Goal: Task Accomplishment & Management: Manage account settings

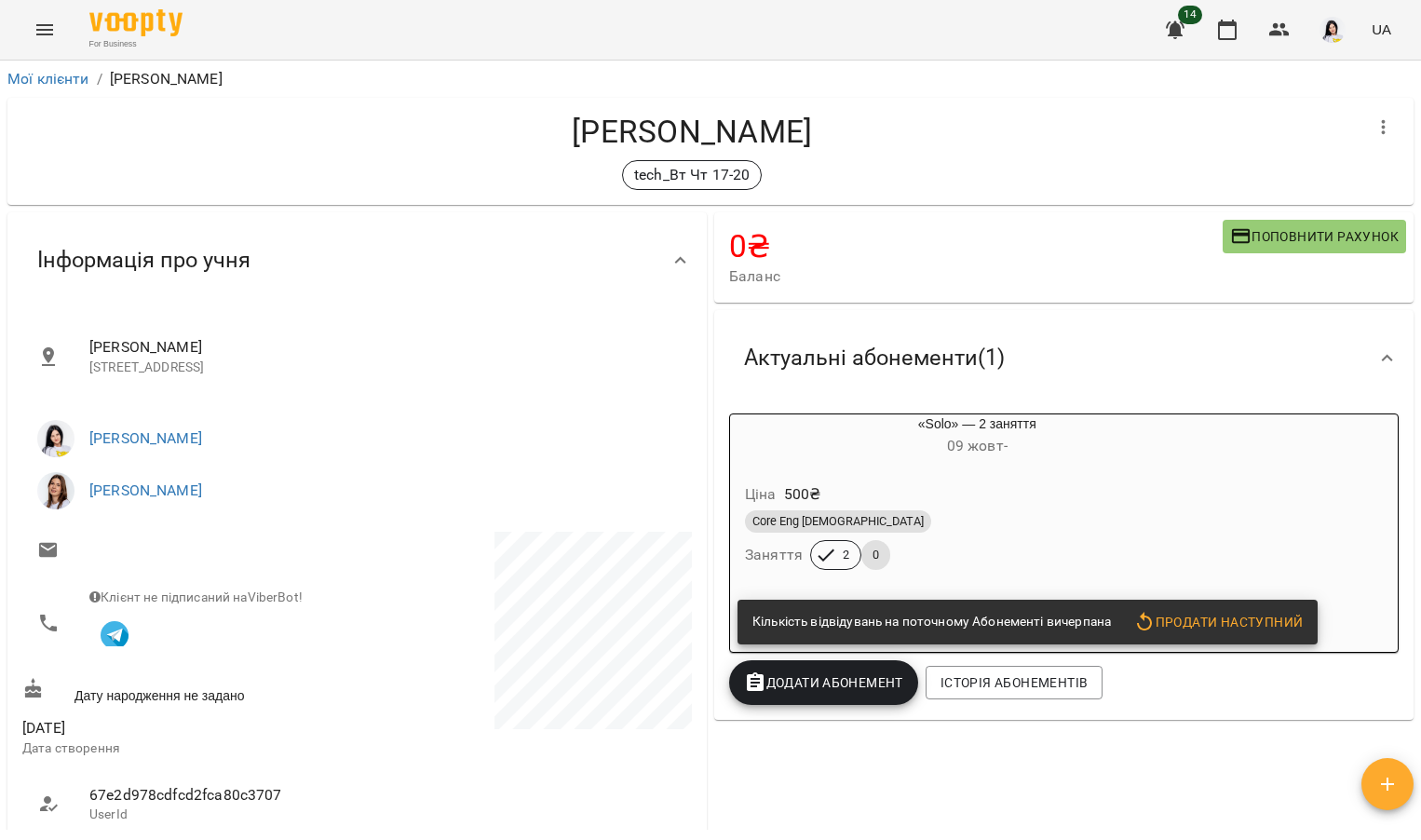
click at [28, 35] on button "Menu" at bounding box center [44, 29] width 44 height 44
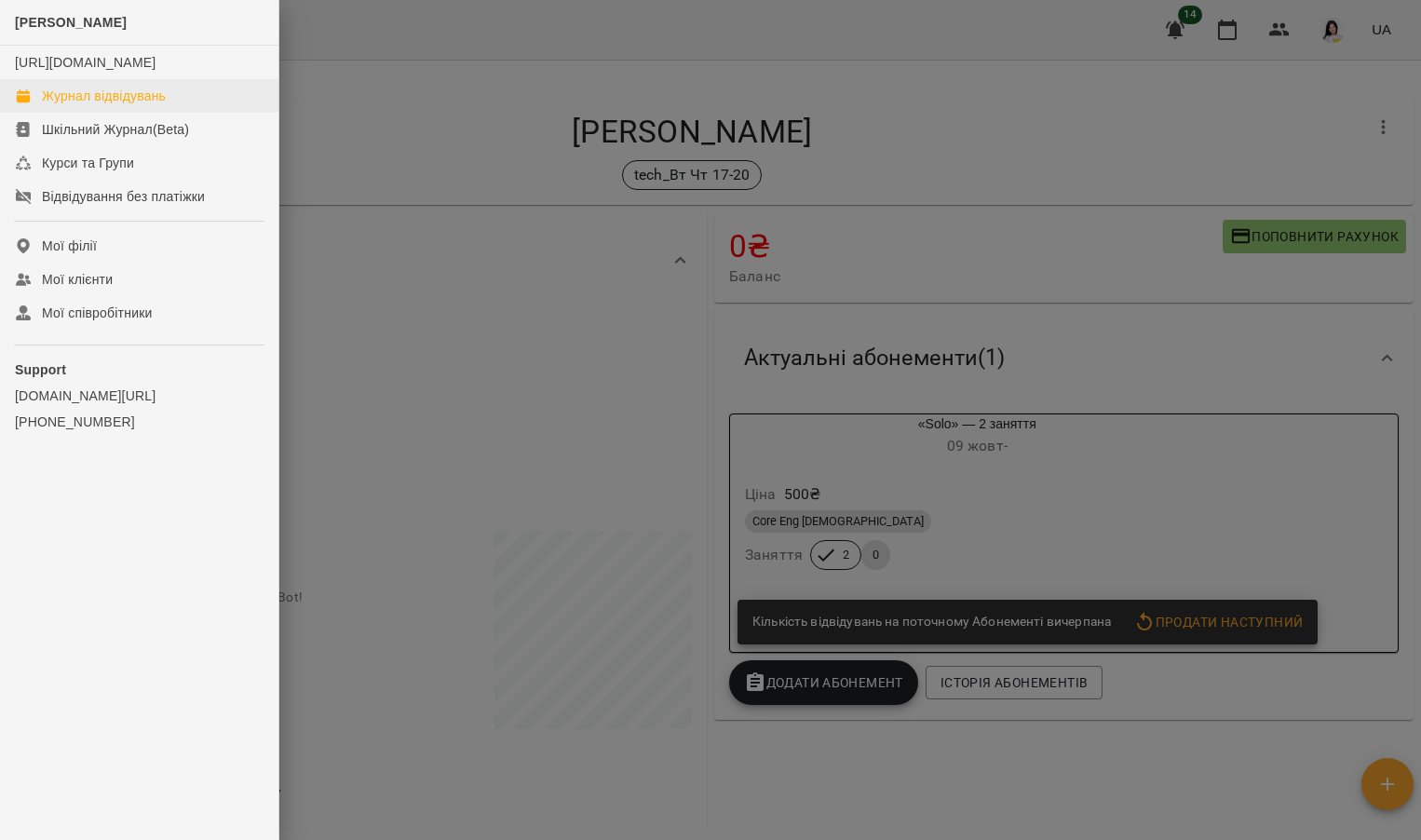
click at [77, 105] on div "Журнал відвідувань" at bounding box center [104, 95] width 124 height 19
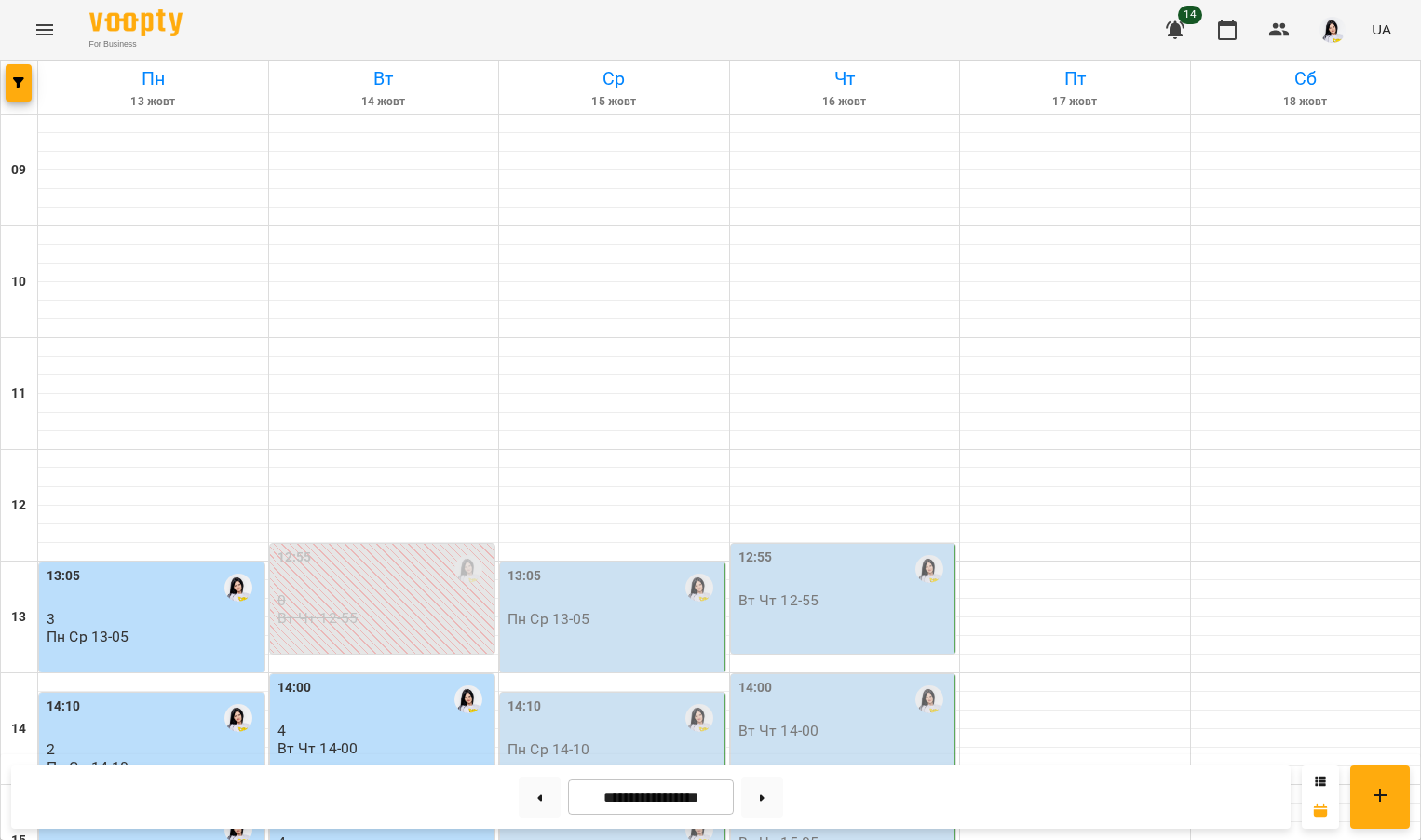
scroll to position [699, 0]
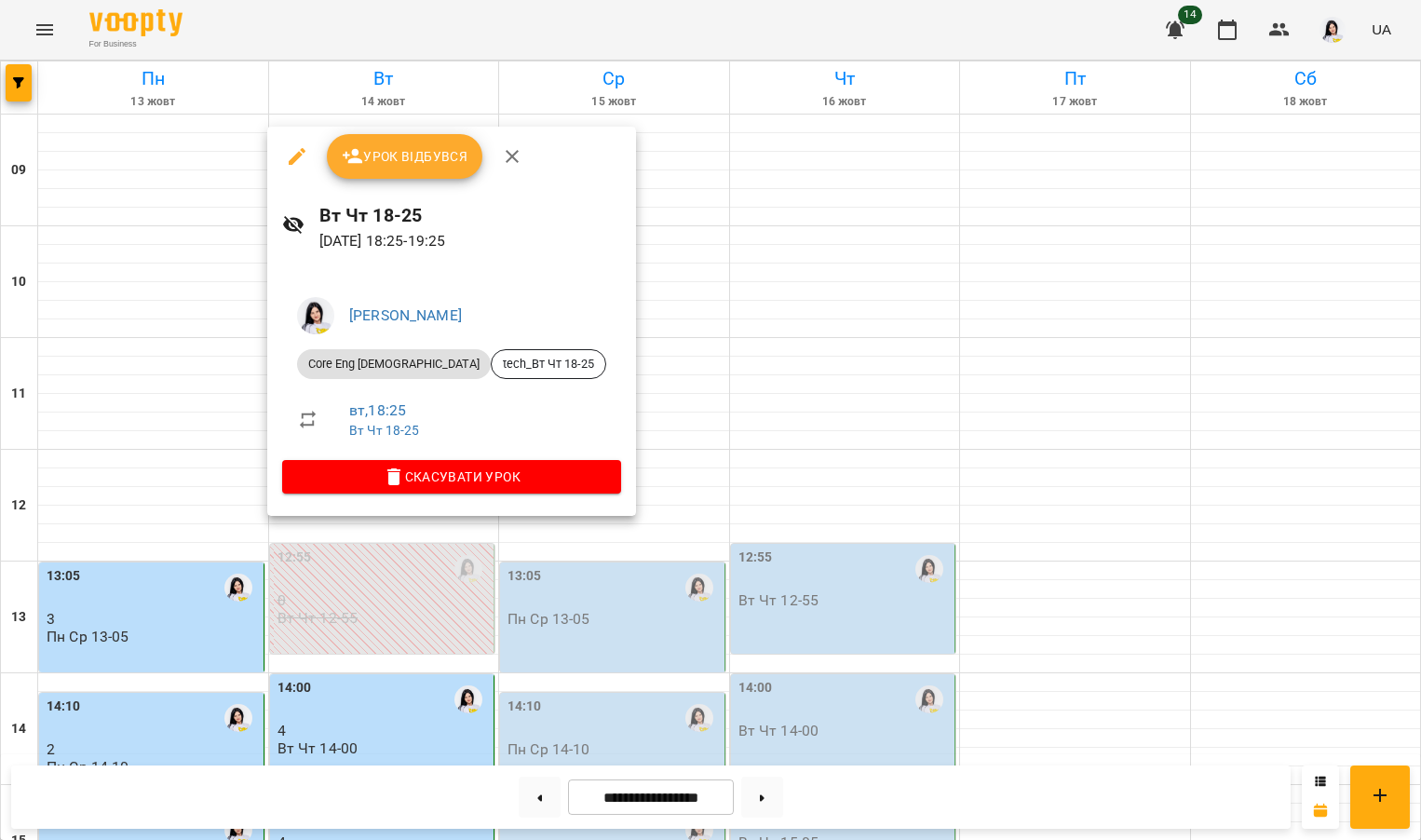
click at [419, 163] on span "Урок відбувся" at bounding box center [405, 156] width 127 height 23
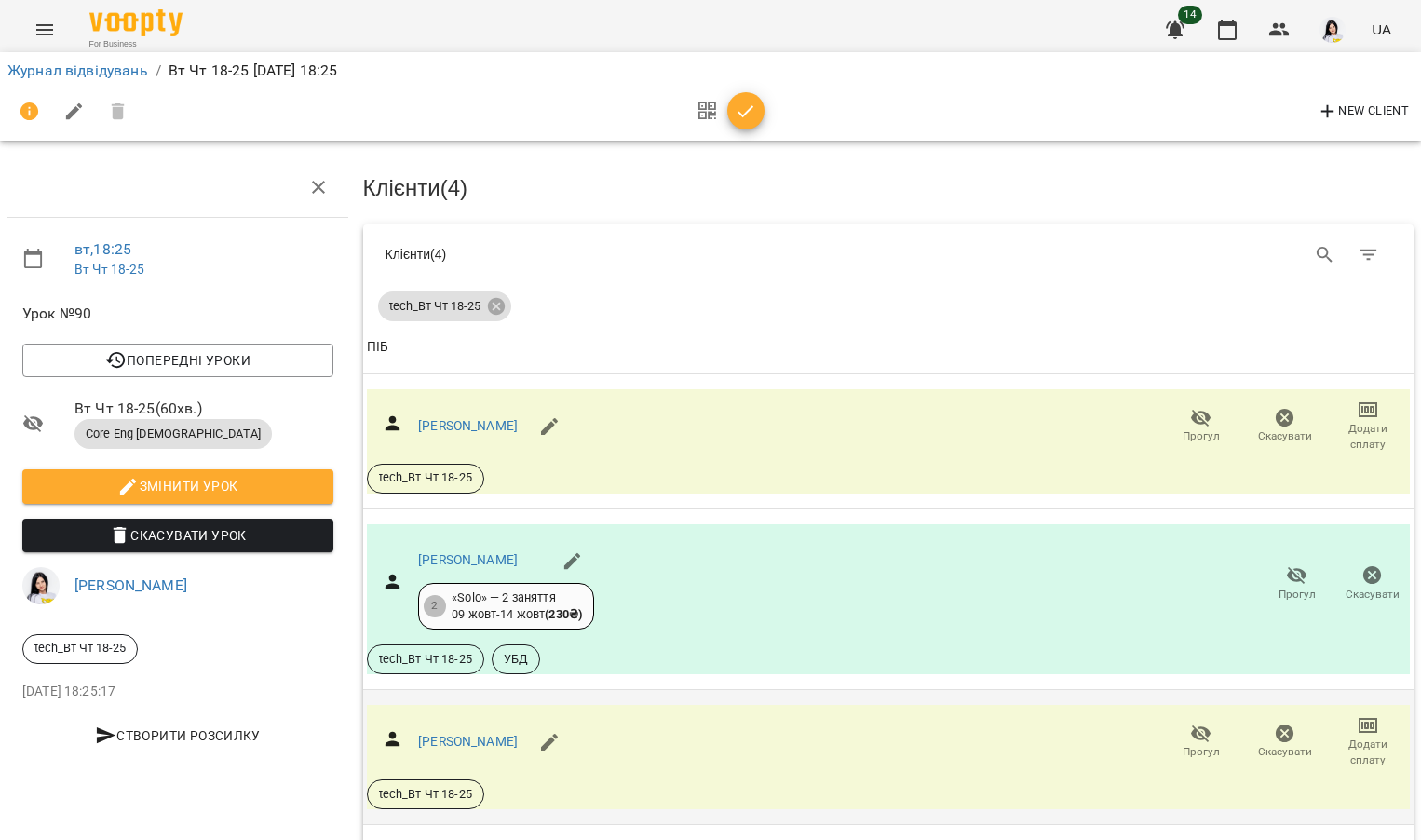
scroll to position [201, 0]
click at [472, 418] on link "[PERSON_NAME]" at bounding box center [467, 424] width 99 height 15
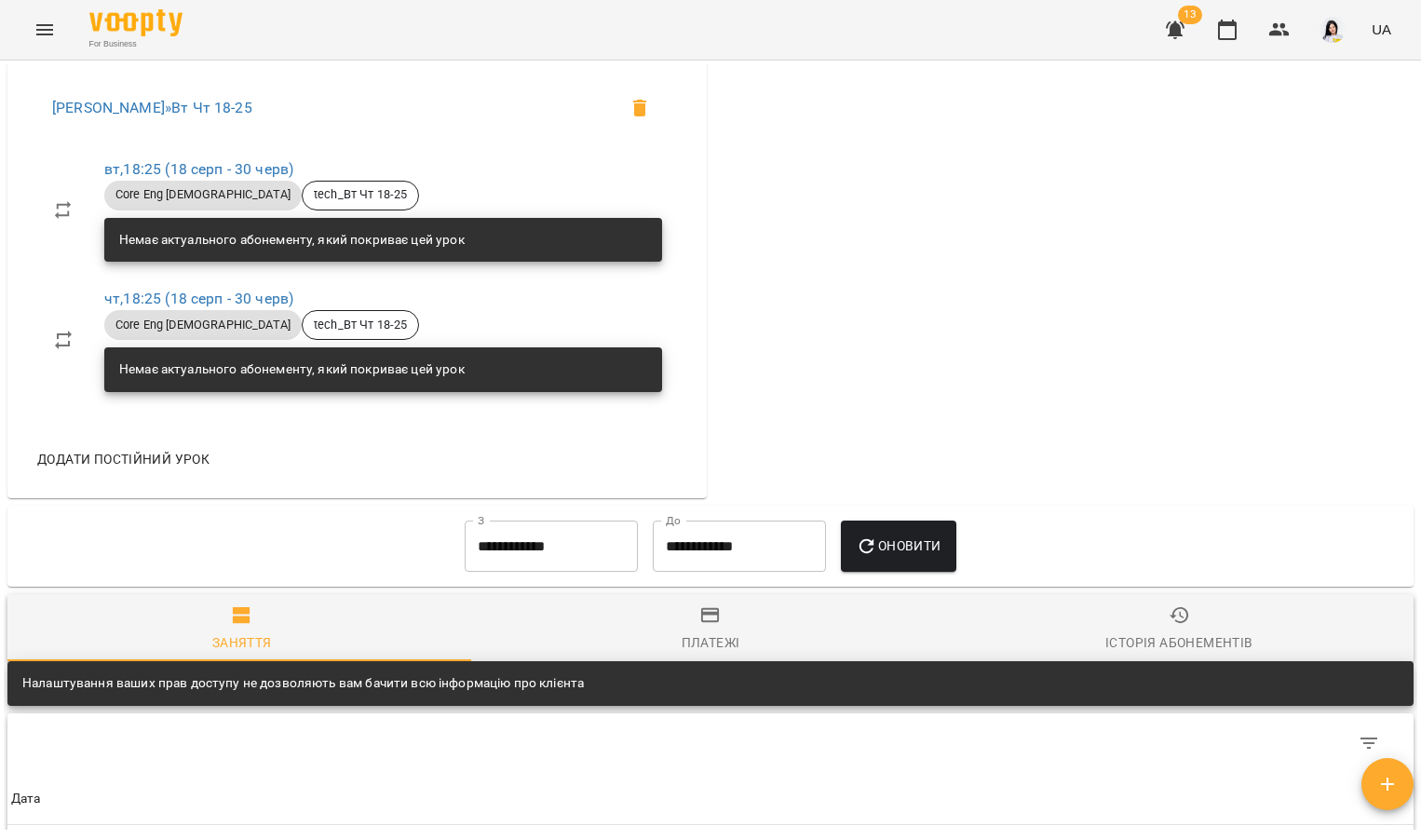
scroll to position [2084, 0]
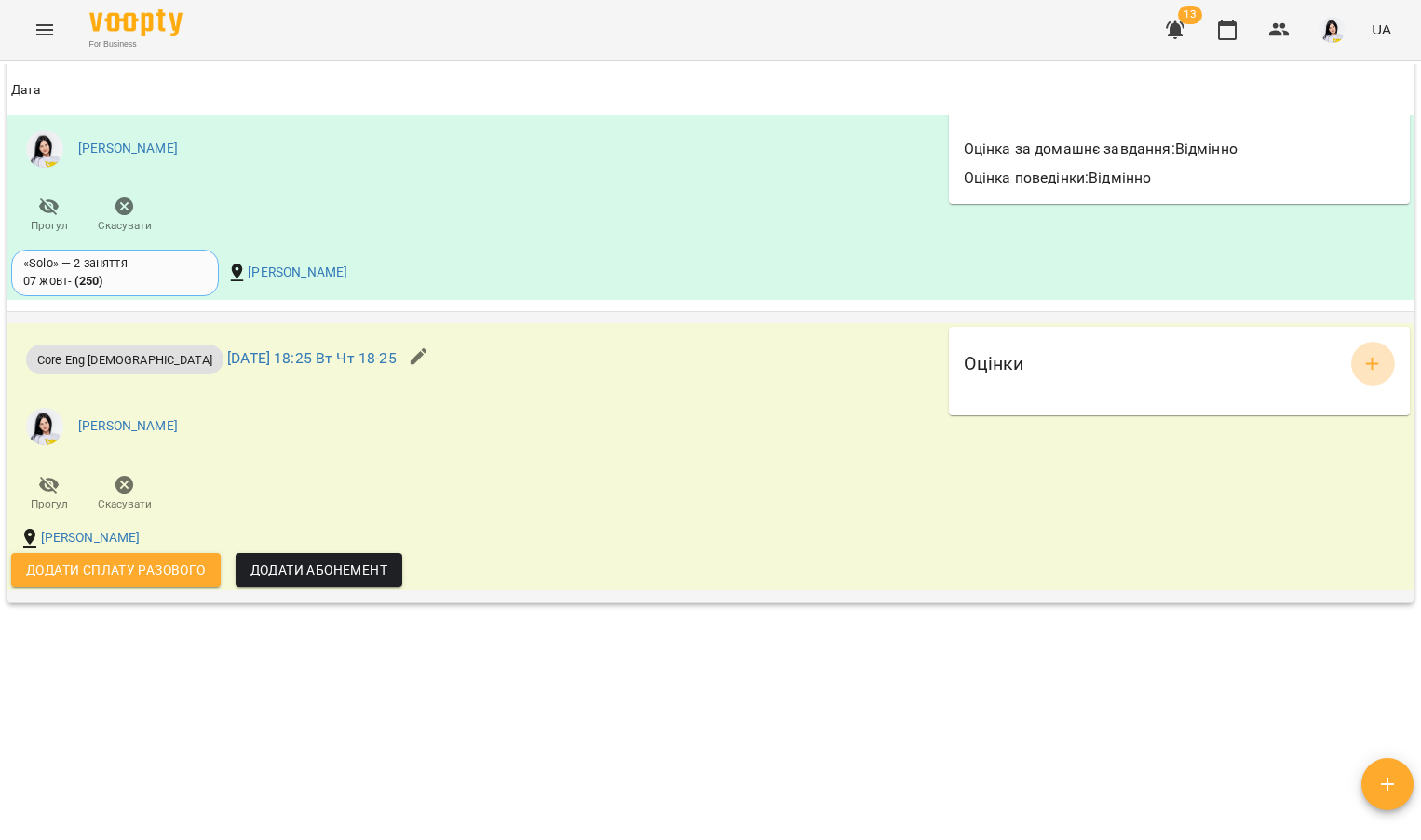
click at [1361, 359] on icon "add evaluations" at bounding box center [1372, 364] width 23 height 23
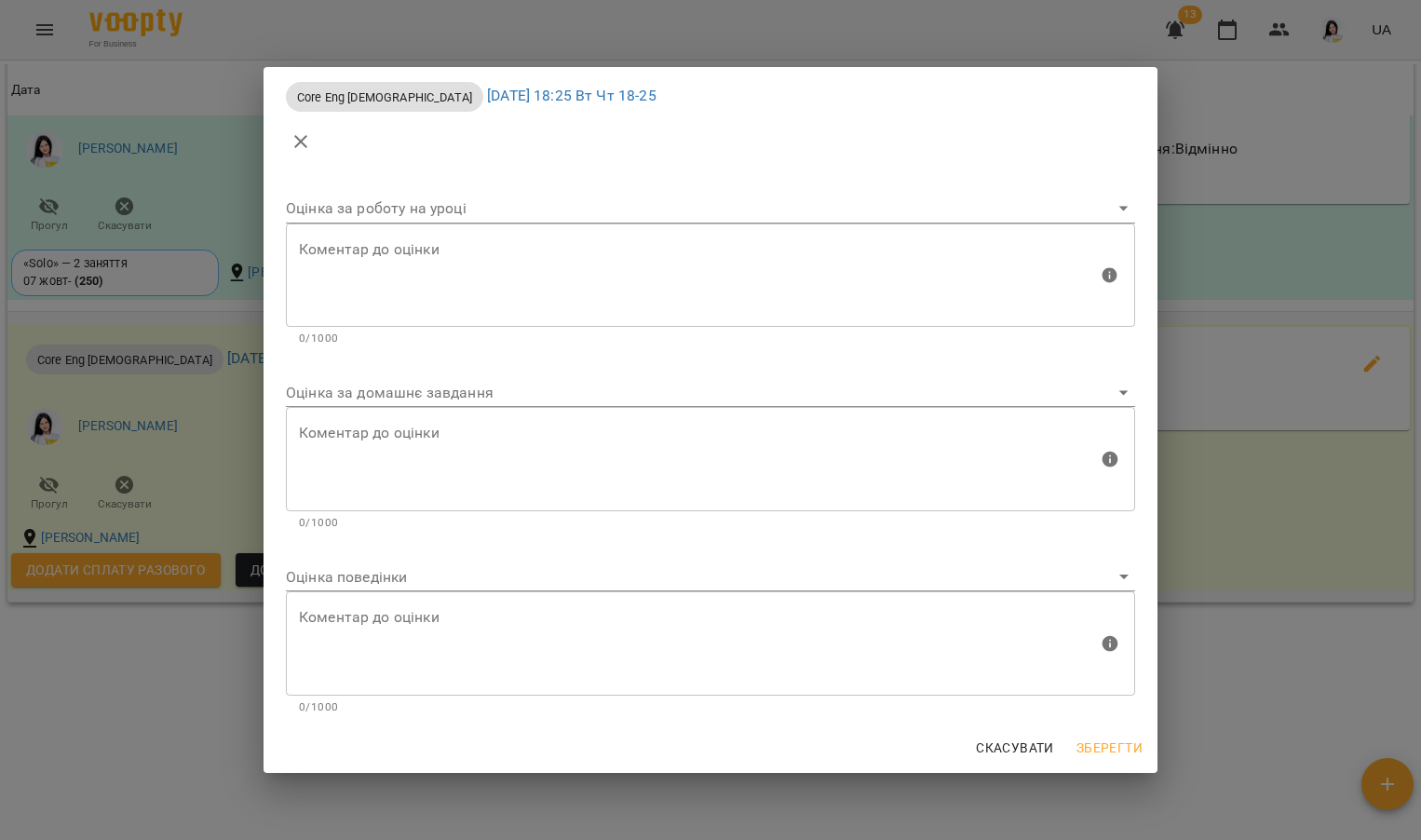
click at [379, 382] on body "For Business 13 UA Мої клієнти / [PERSON_NAME] [PERSON_NAME] tech_Вт Чт 18-25 0…" at bounding box center [710, 450] width 1421 height 900
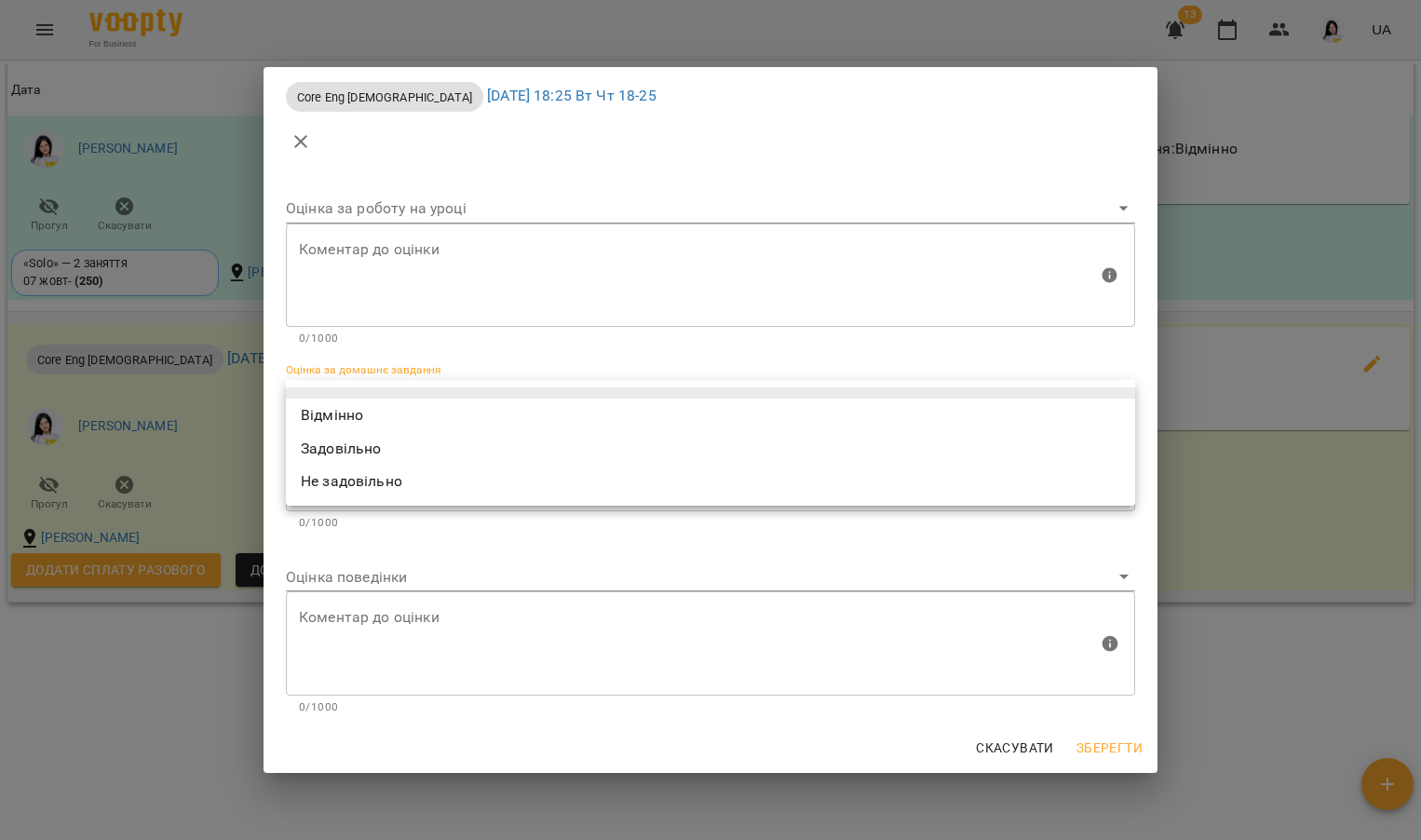
click at [360, 412] on li "Відмінно" at bounding box center [710, 416] width 849 height 33
type input "*********"
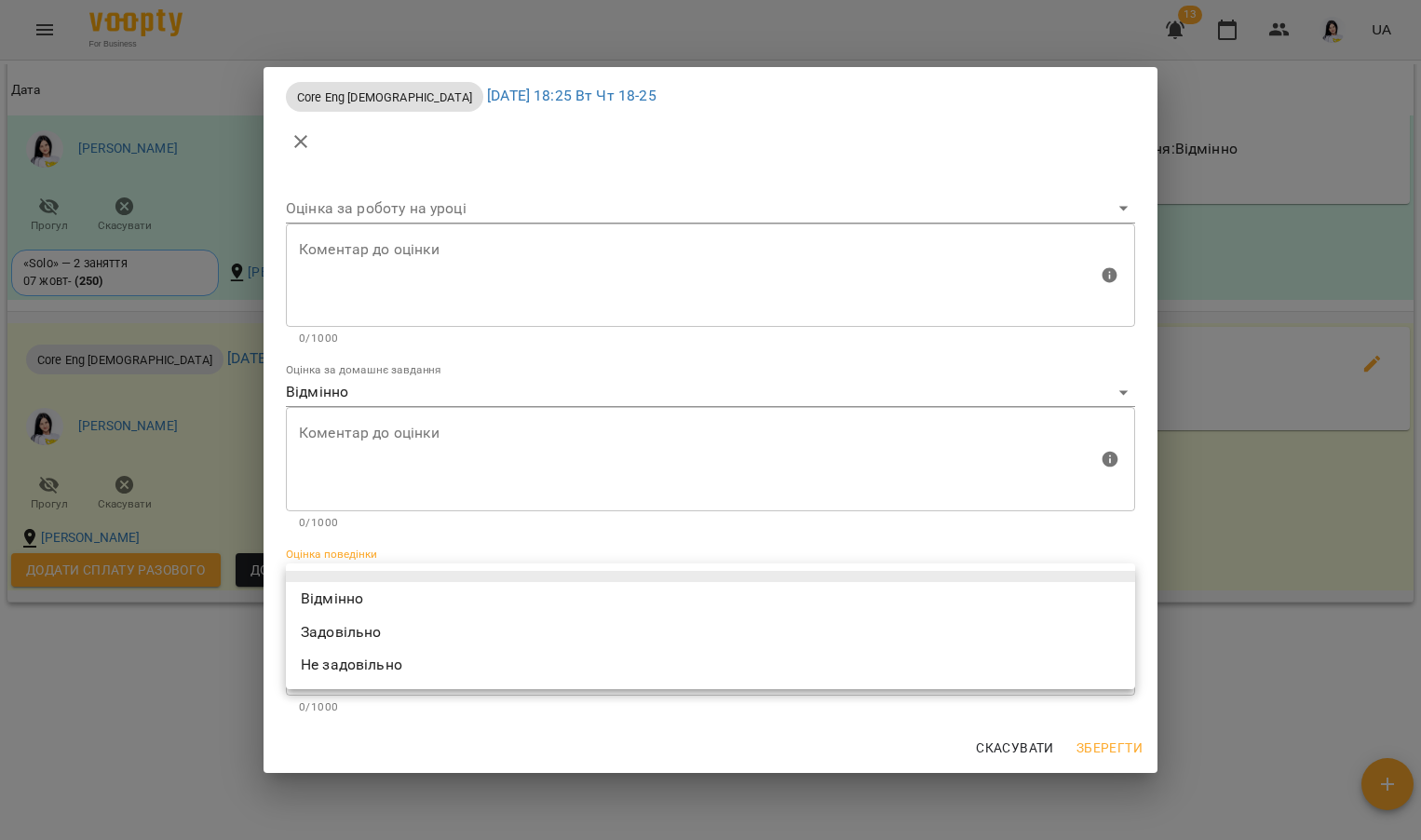
click at [331, 566] on body "For Business 13 UA Мої клієнти / Василенко Владислава Віталіївна Василенко Влад…" at bounding box center [710, 450] width 1421 height 900
click at [329, 598] on li "Відмінно" at bounding box center [710, 598] width 849 height 33
type input "*********"
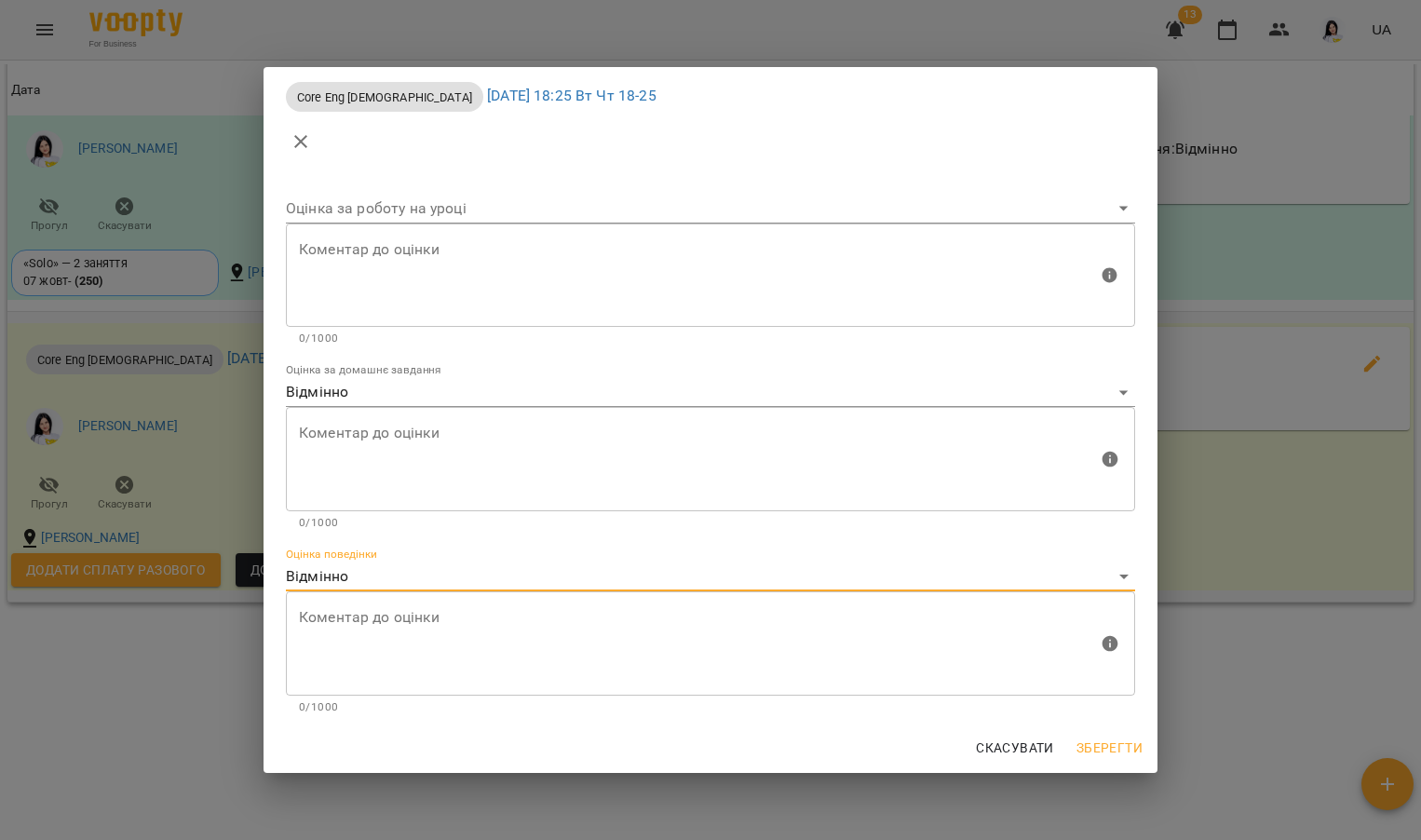
click at [1125, 748] on span "Зберегти" at bounding box center [1108, 748] width 66 height 23
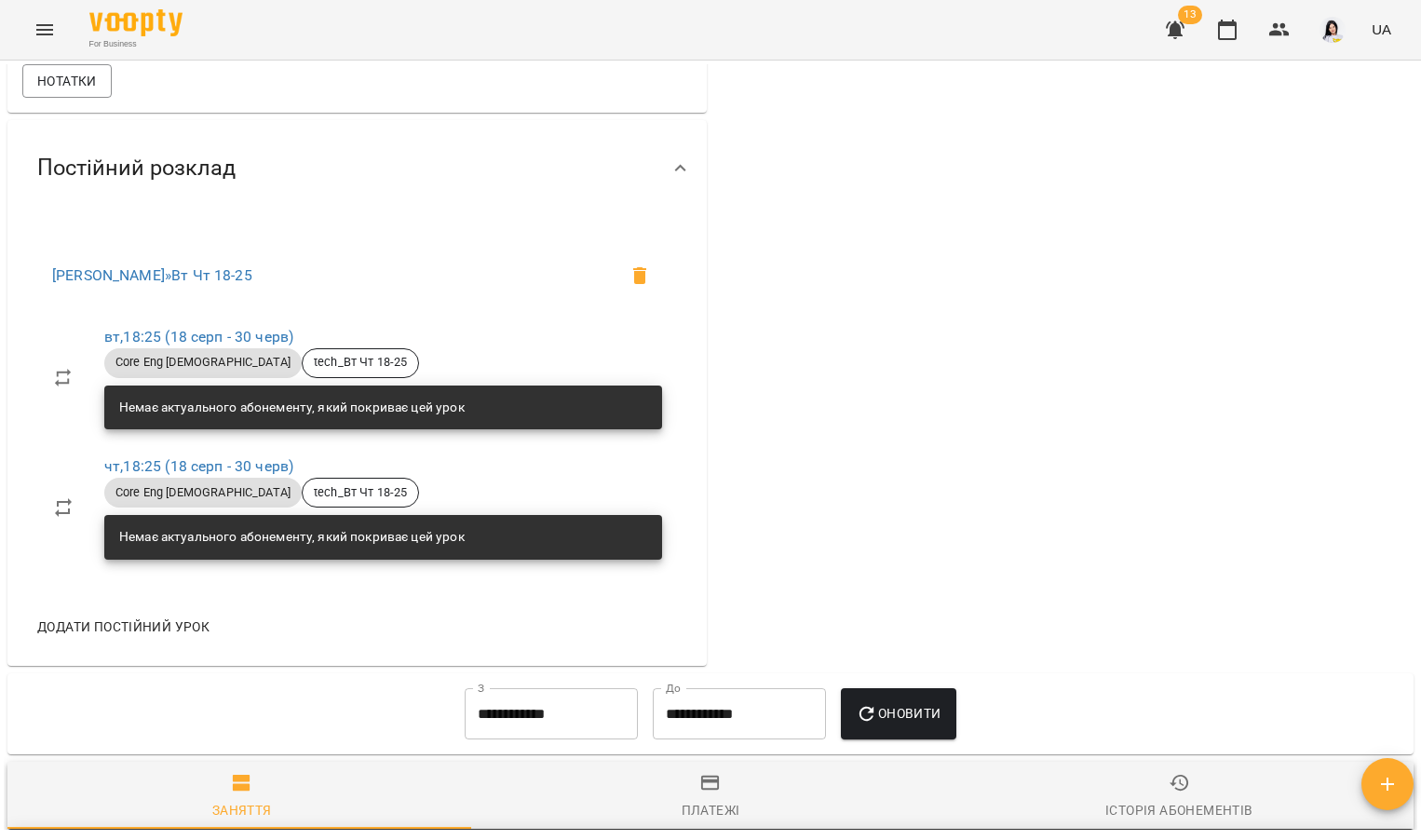
scroll to position [0, 0]
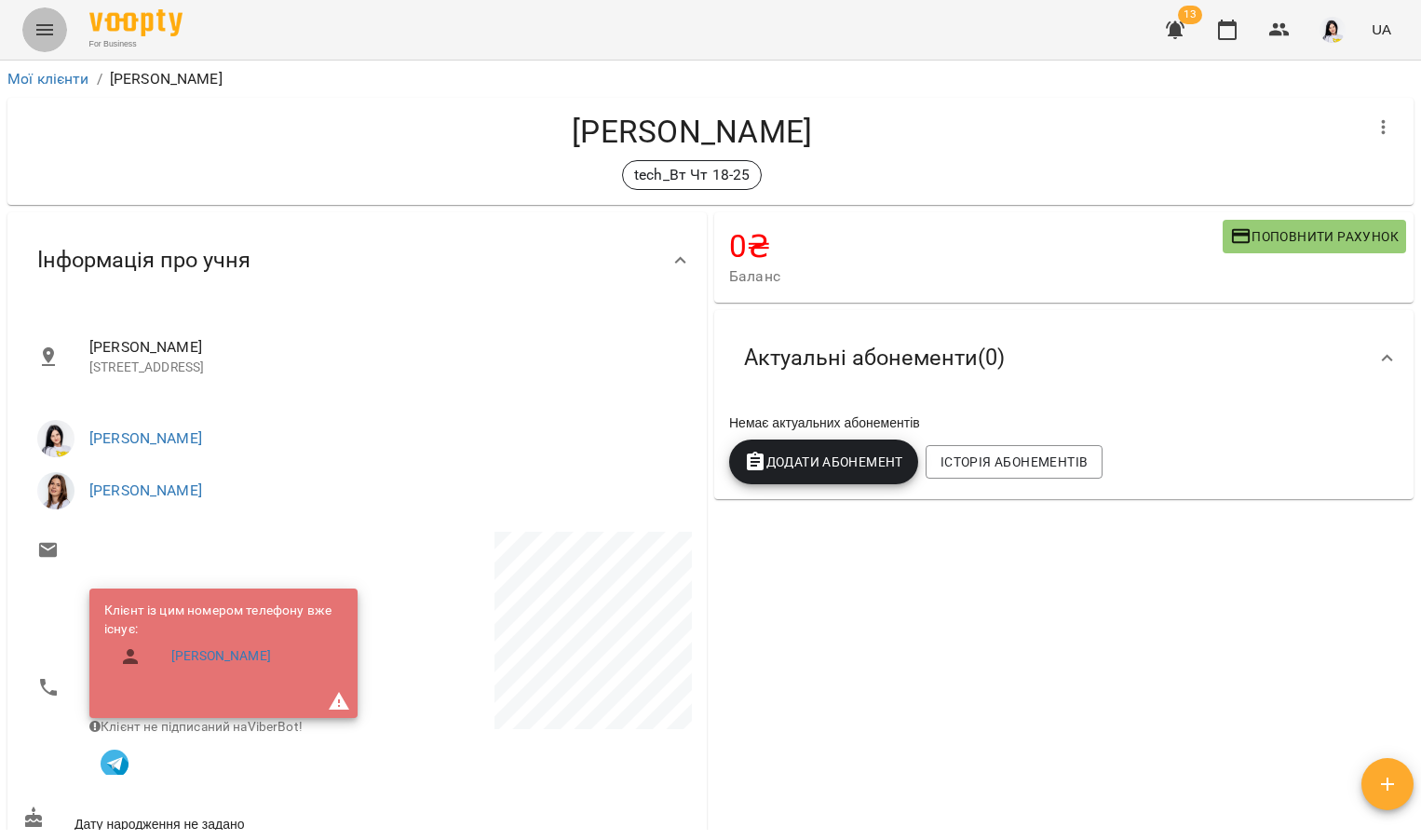
click at [46, 22] on icon "Menu" at bounding box center [44, 29] width 23 height 23
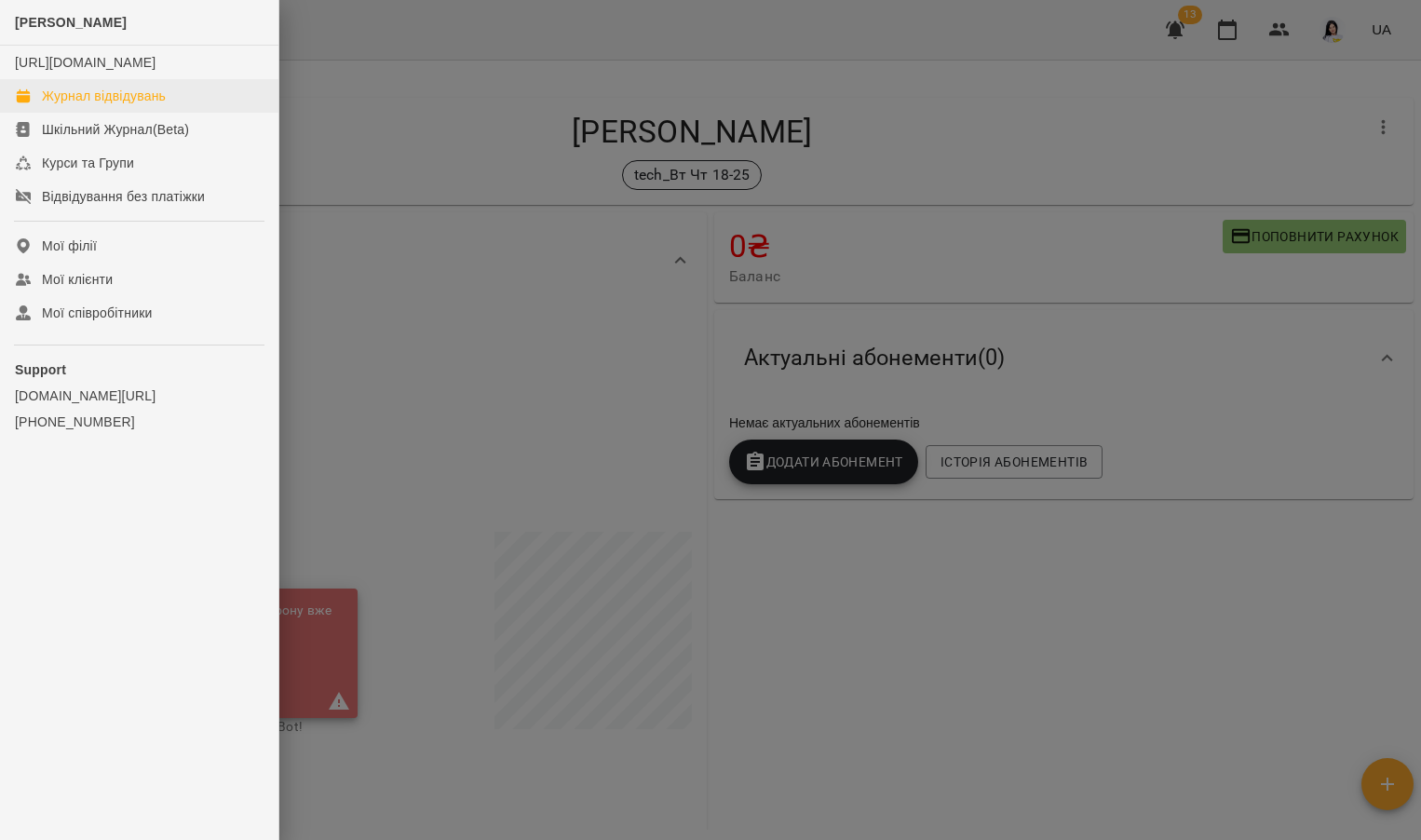
click at [81, 113] on link "Журнал відвідувань" at bounding box center [139, 96] width 278 height 33
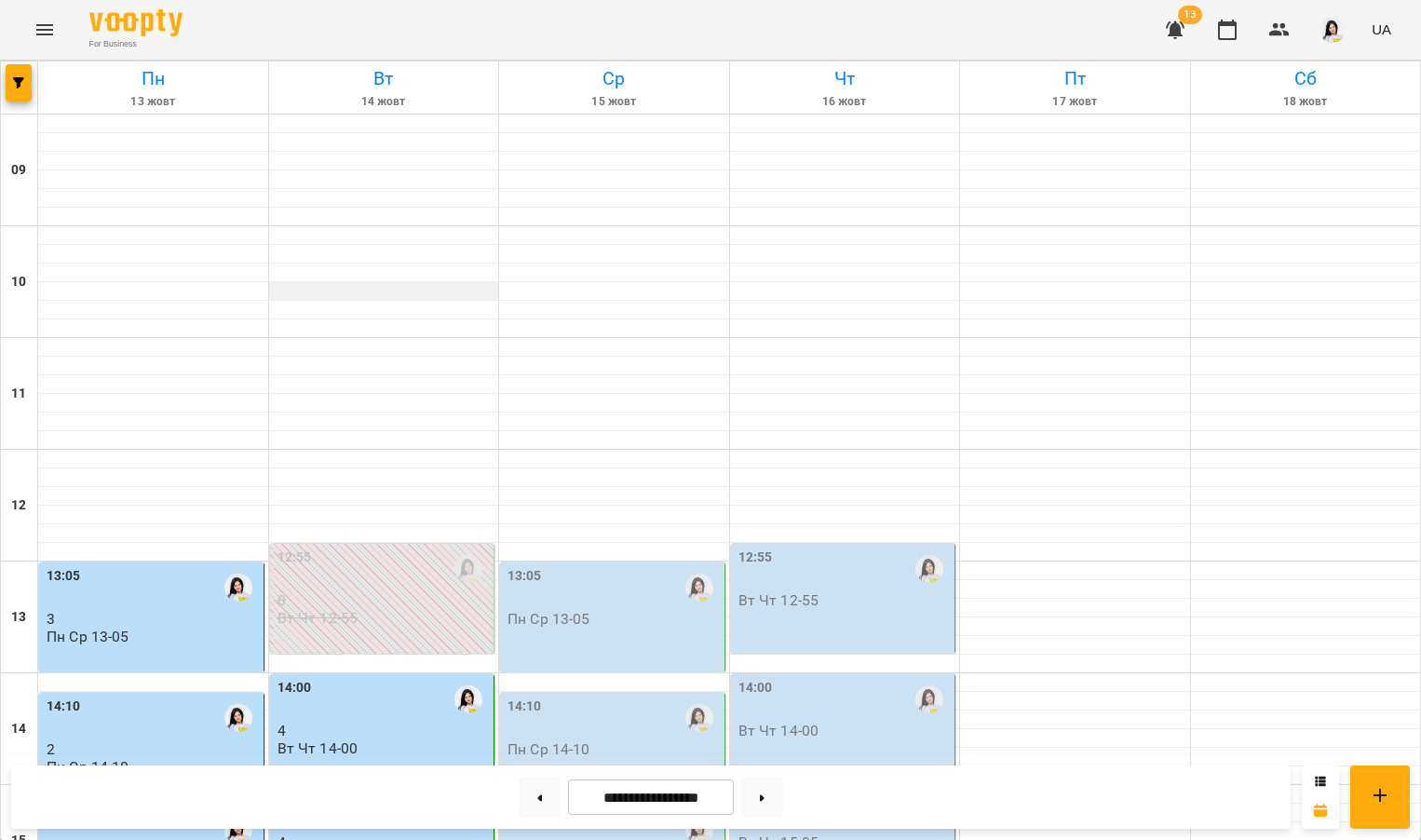
scroll to position [699, 0]
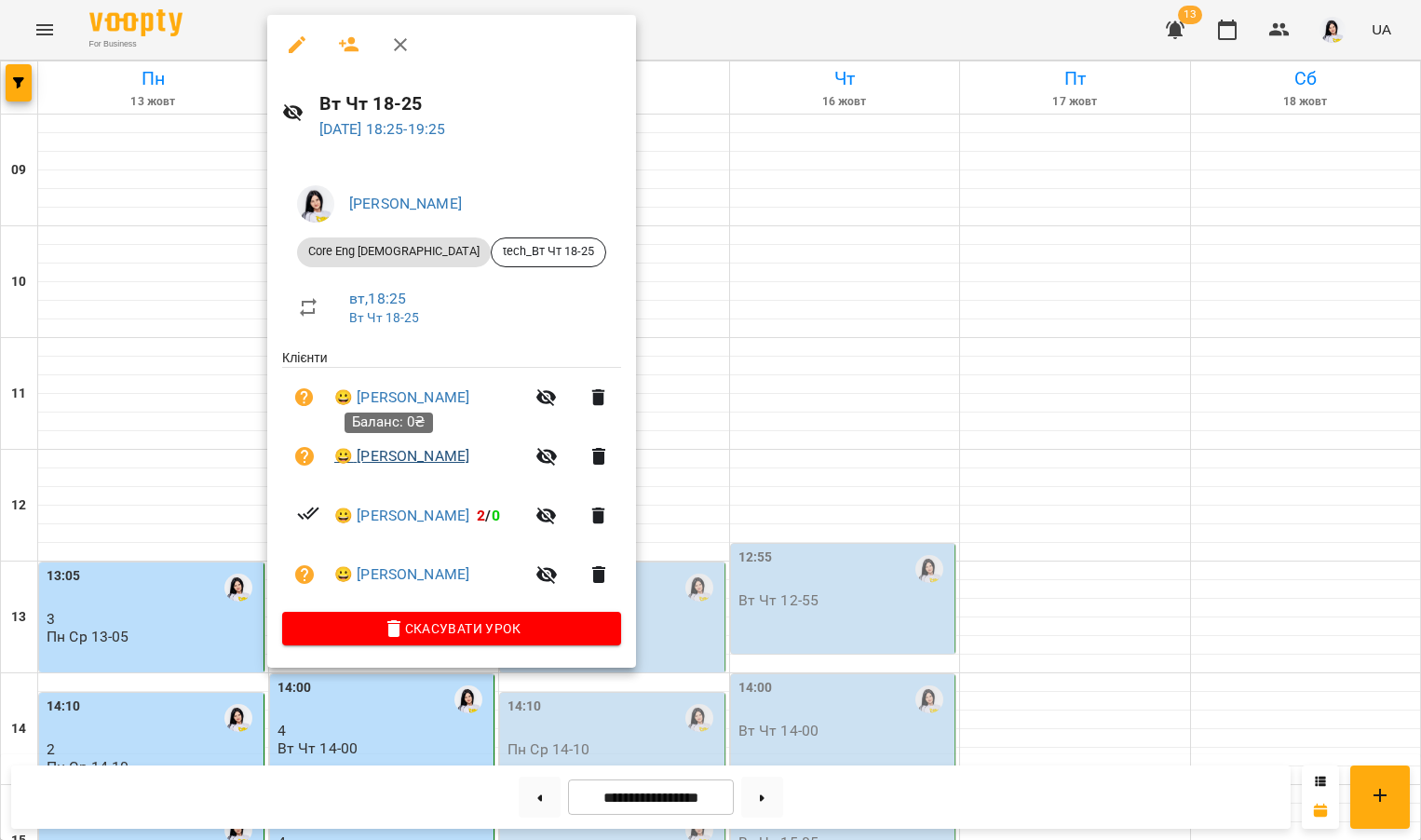
click at [387, 457] on link "😀 Юнак Денис" at bounding box center [401, 456] width 135 height 23
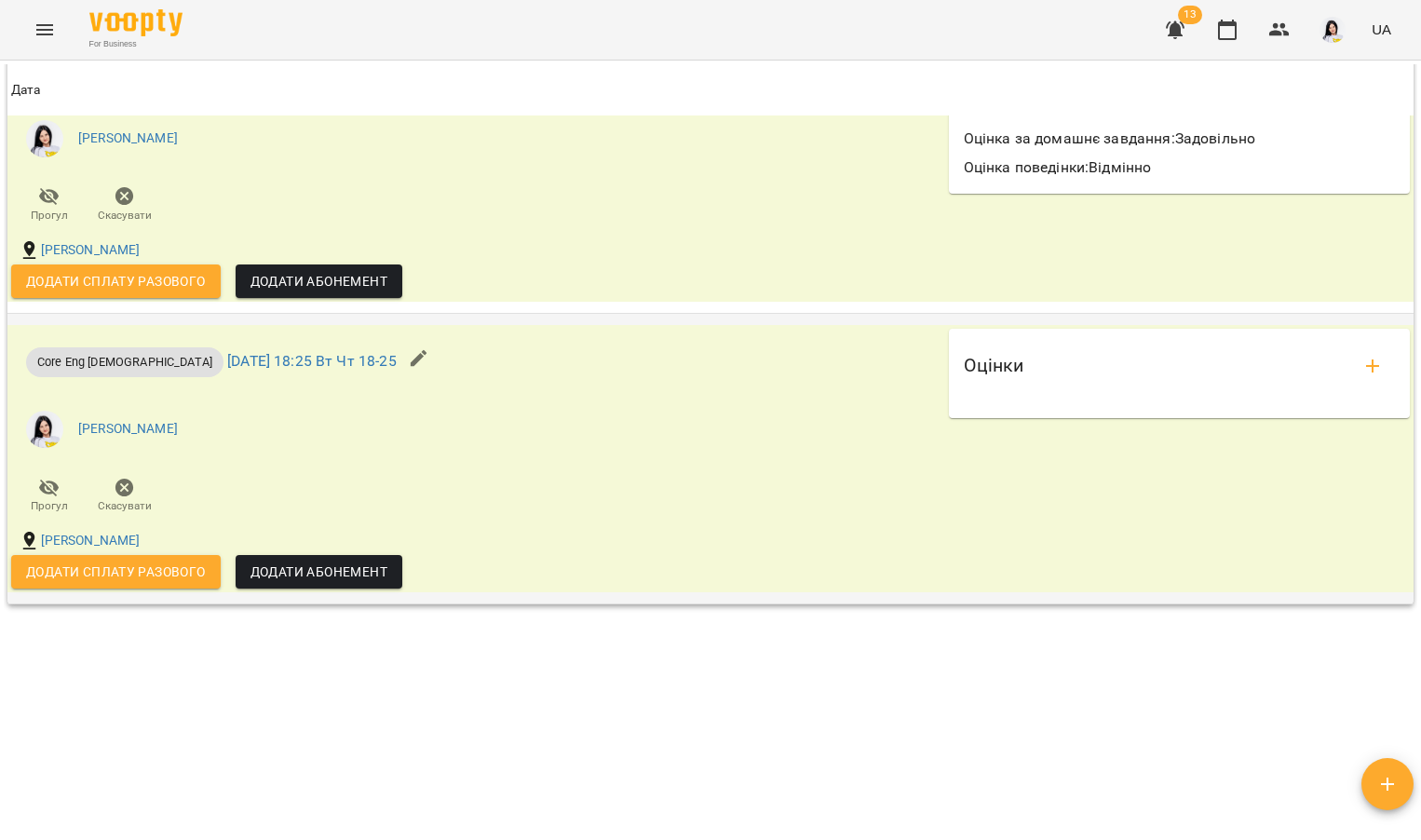
scroll to position [2086, 0]
click at [1334, 362] on div "Оцінки" at bounding box center [1179, 366] width 431 height 44
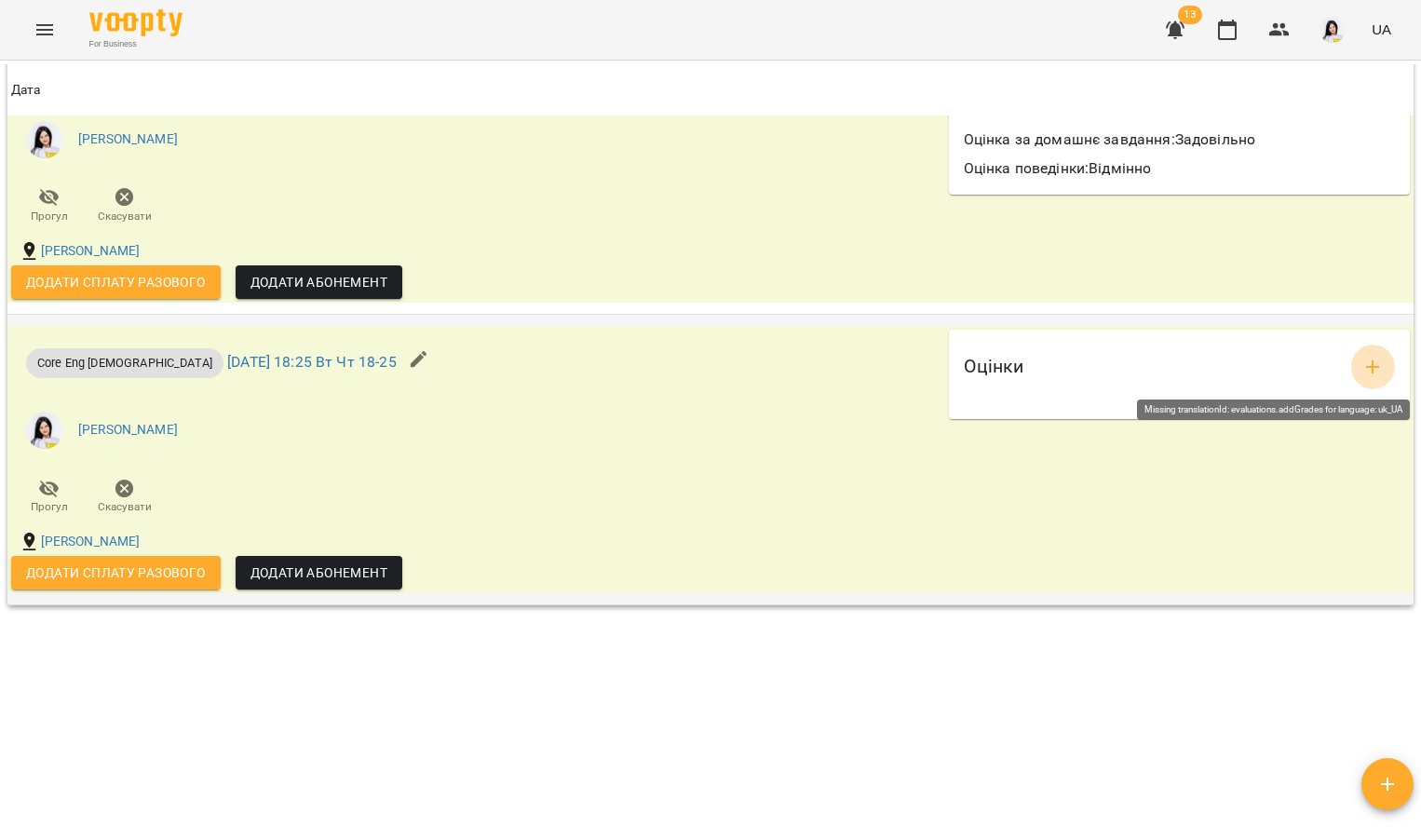
click at [1361, 365] on icon "add evaluations" at bounding box center [1372, 366] width 23 height 23
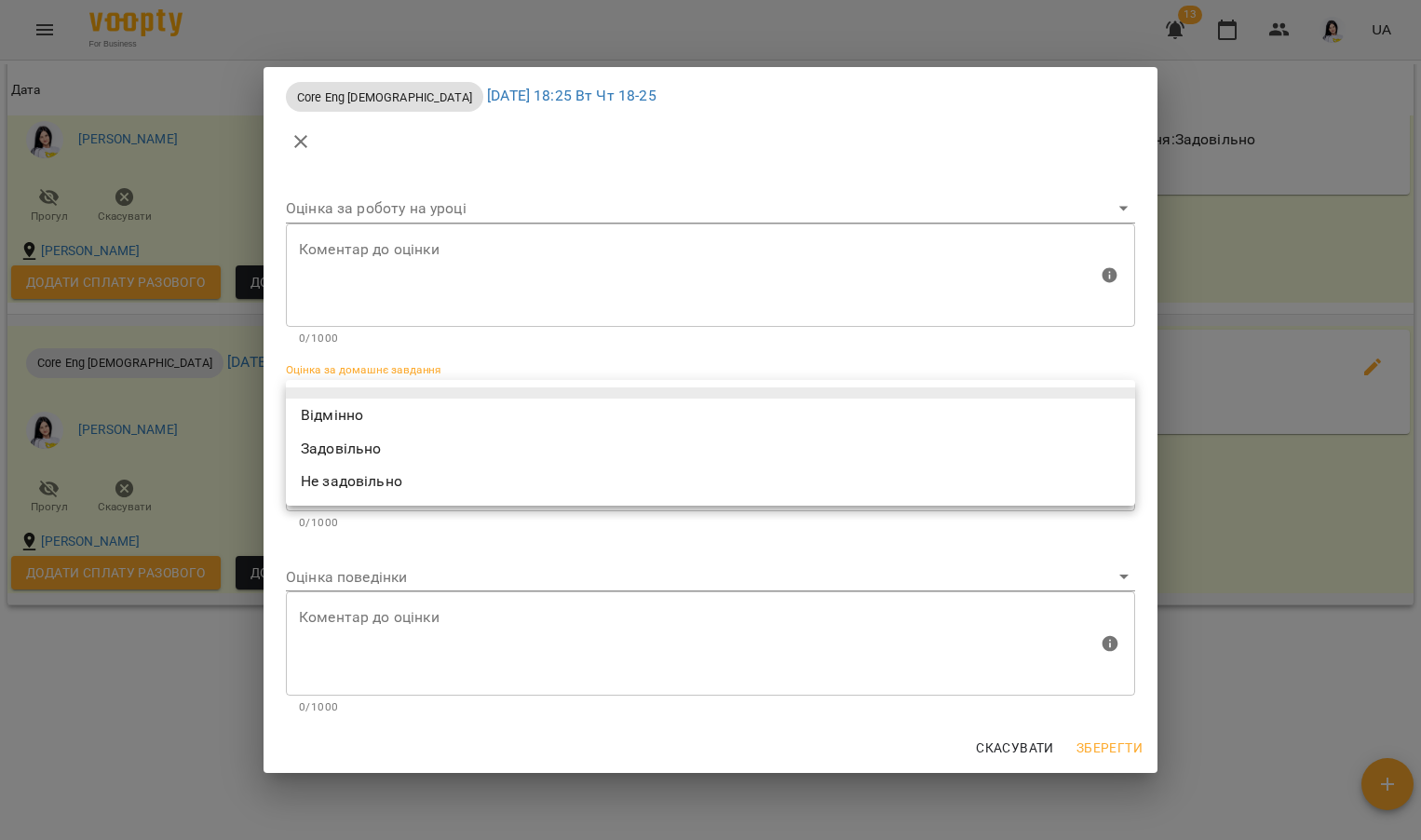
click at [422, 397] on body "For Business 13 UA Мої клієнти / Юнак Денис Юнак Денис tech_Вт Чт 18-25 0 ₴ Бал…" at bounding box center [710, 450] width 1421 height 900
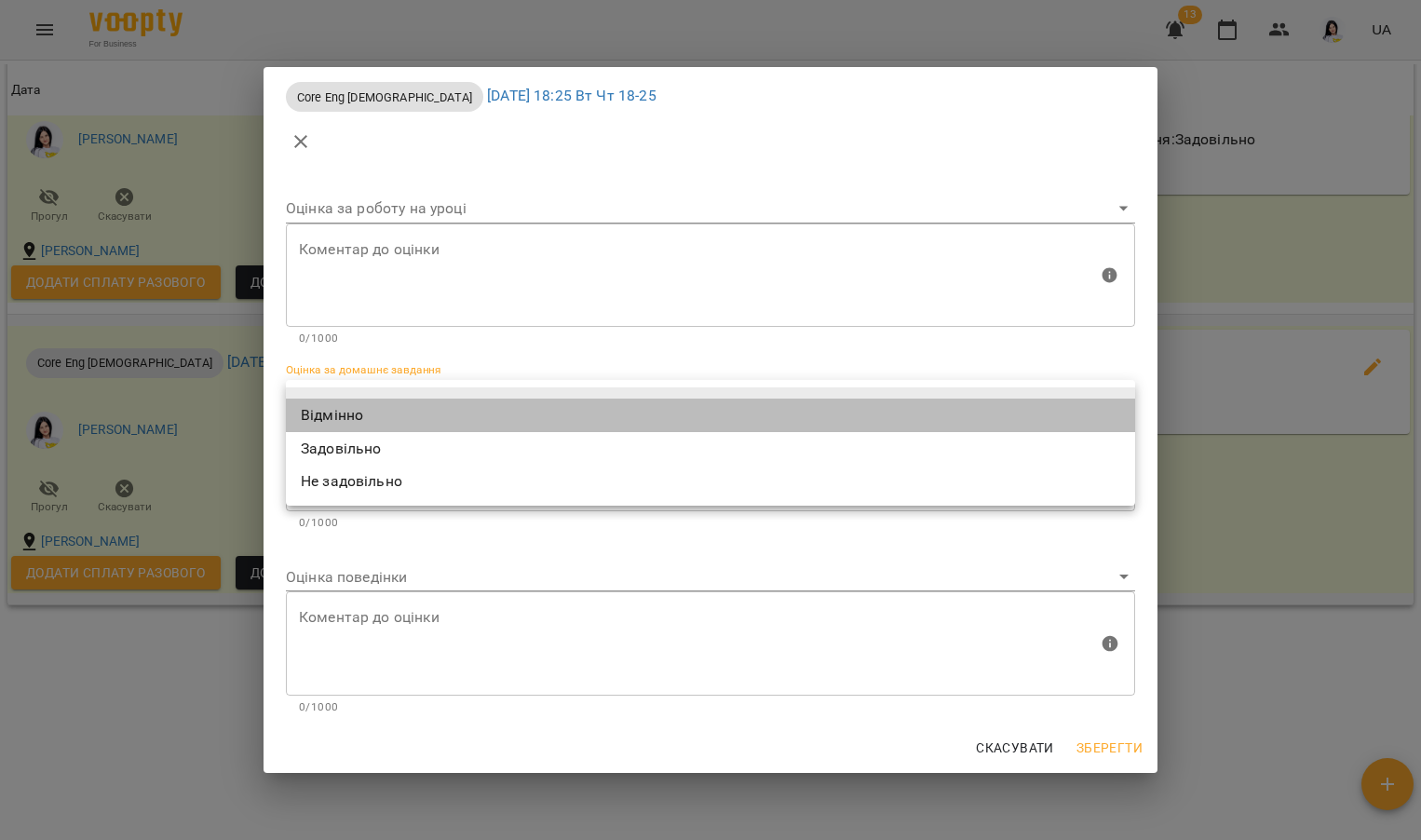
click at [387, 403] on li "Відмінно" at bounding box center [710, 416] width 849 height 33
type input "*********"
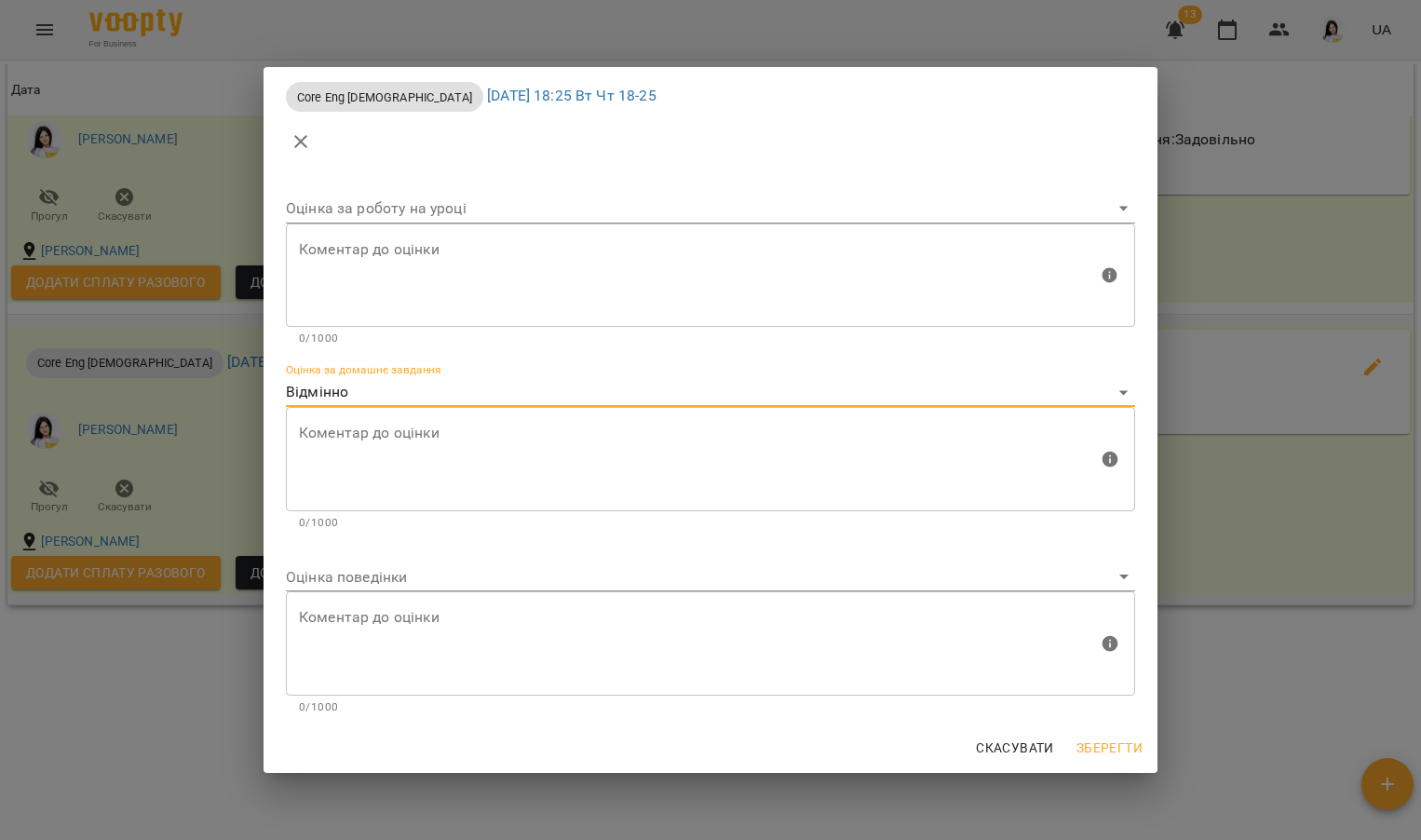
click at [373, 562] on body "For Business 13 UA Мої клієнти / Юнак Денис Юнак Денис tech_Вт Чт 18-25 0 ₴ Бал…" at bounding box center [710, 450] width 1421 height 900
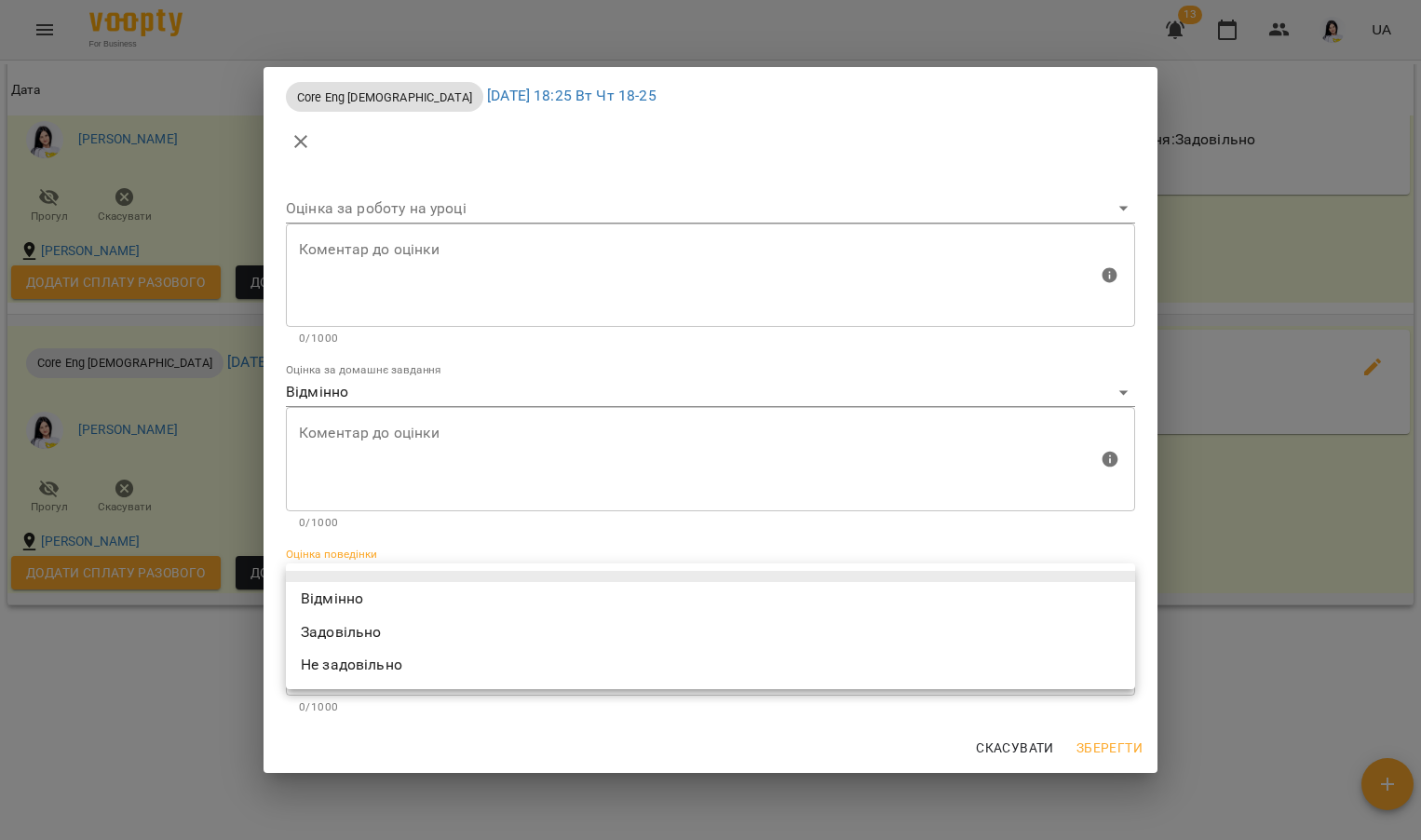
click at [347, 591] on li "Відмінно" at bounding box center [710, 598] width 849 height 33
type input "*********"
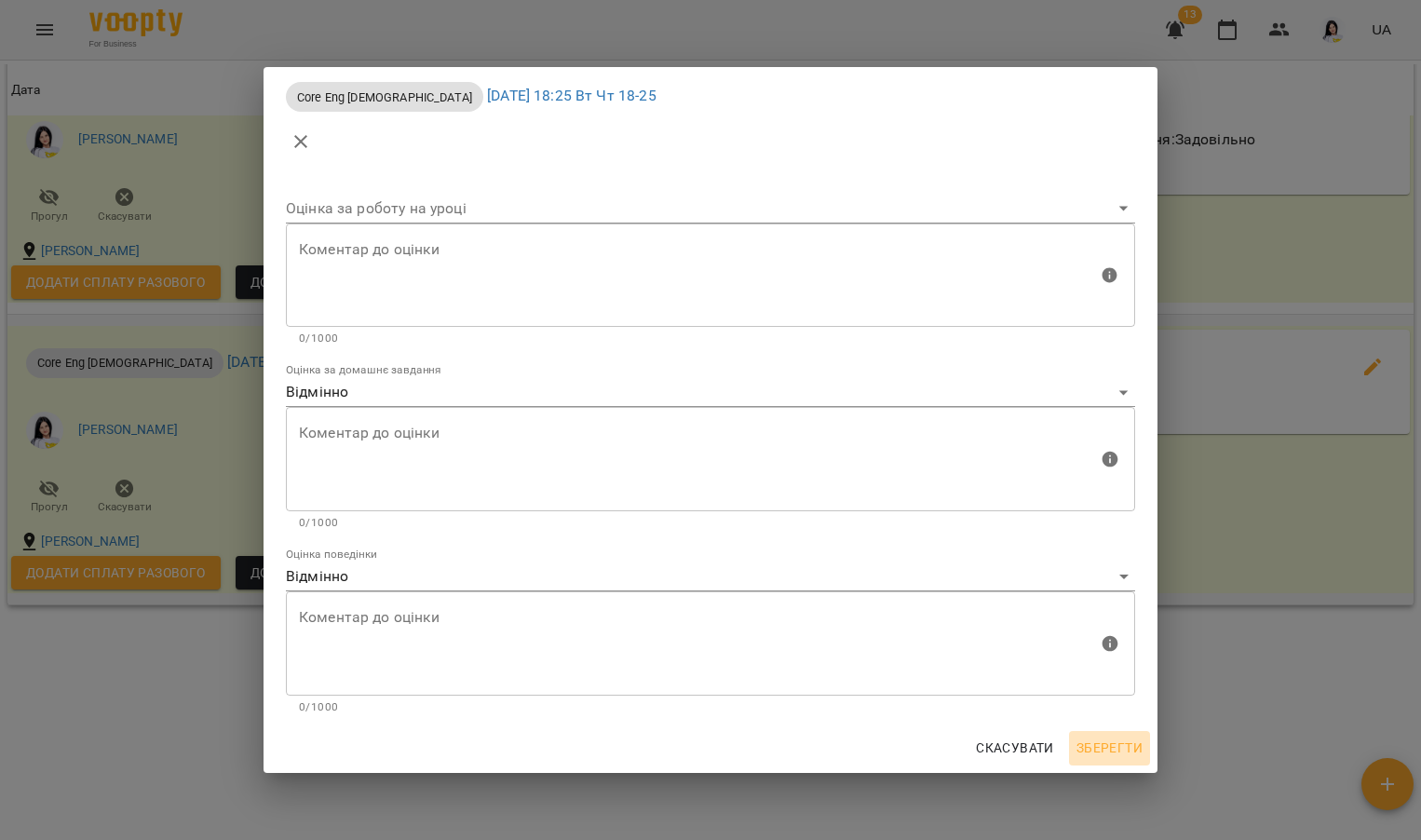
click at [1102, 749] on span "Зберегти" at bounding box center [1108, 748] width 66 height 23
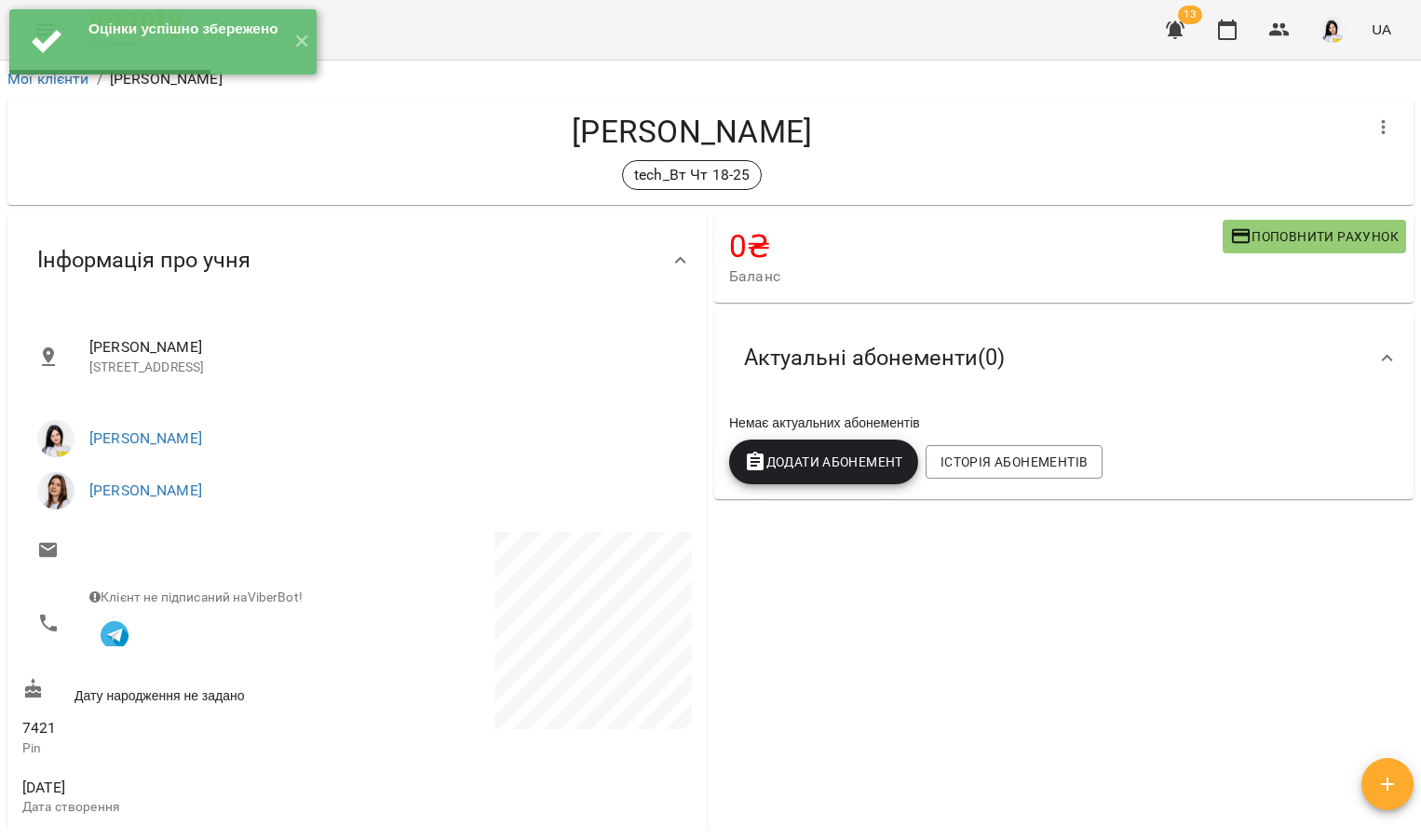
scroll to position [0, 0]
click at [306, 41] on button "✕" at bounding box center [301, 41] width 30 height 65
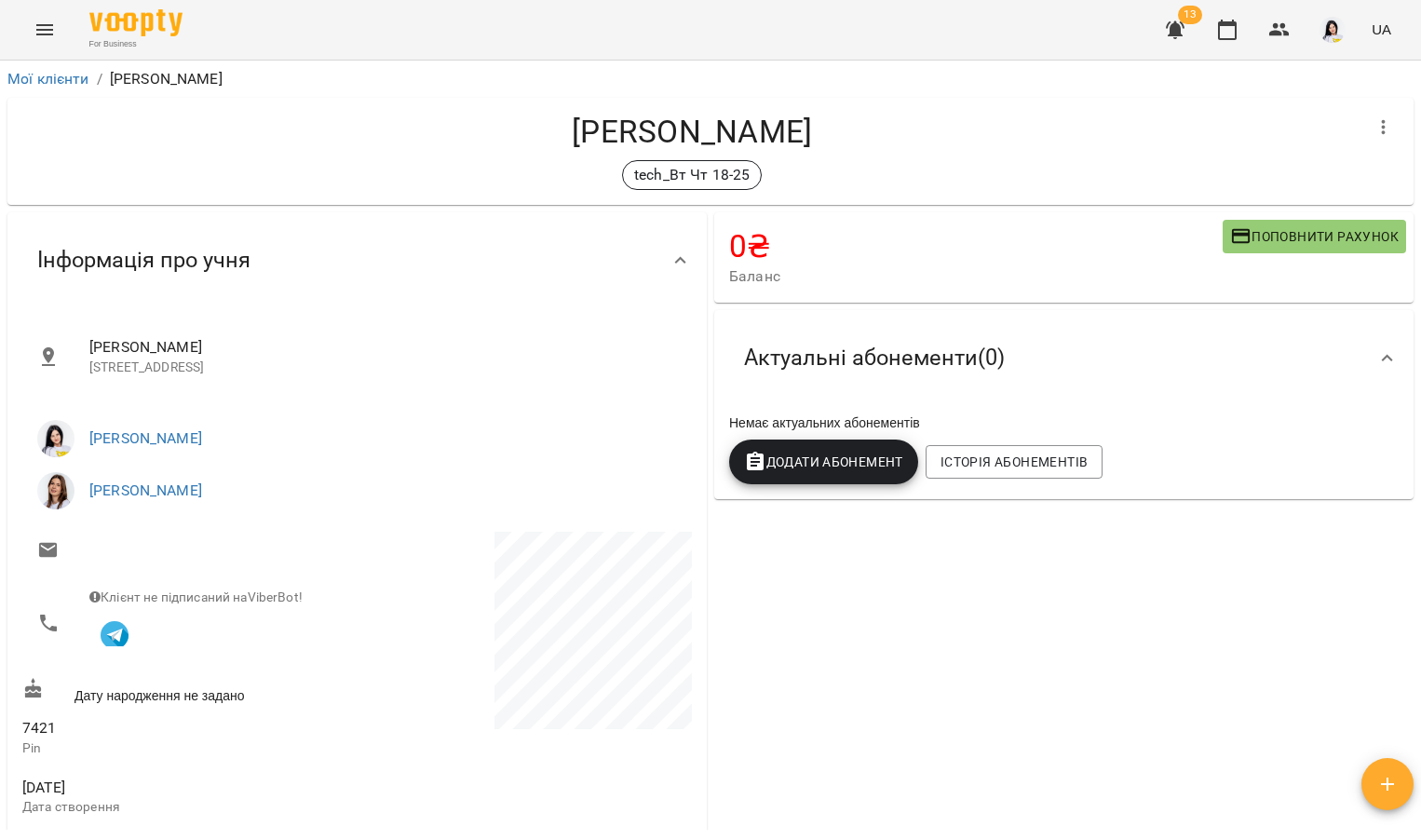
click at [41, 33] on icon "Menu" at bounding box center [44, 29] width 17 height 11
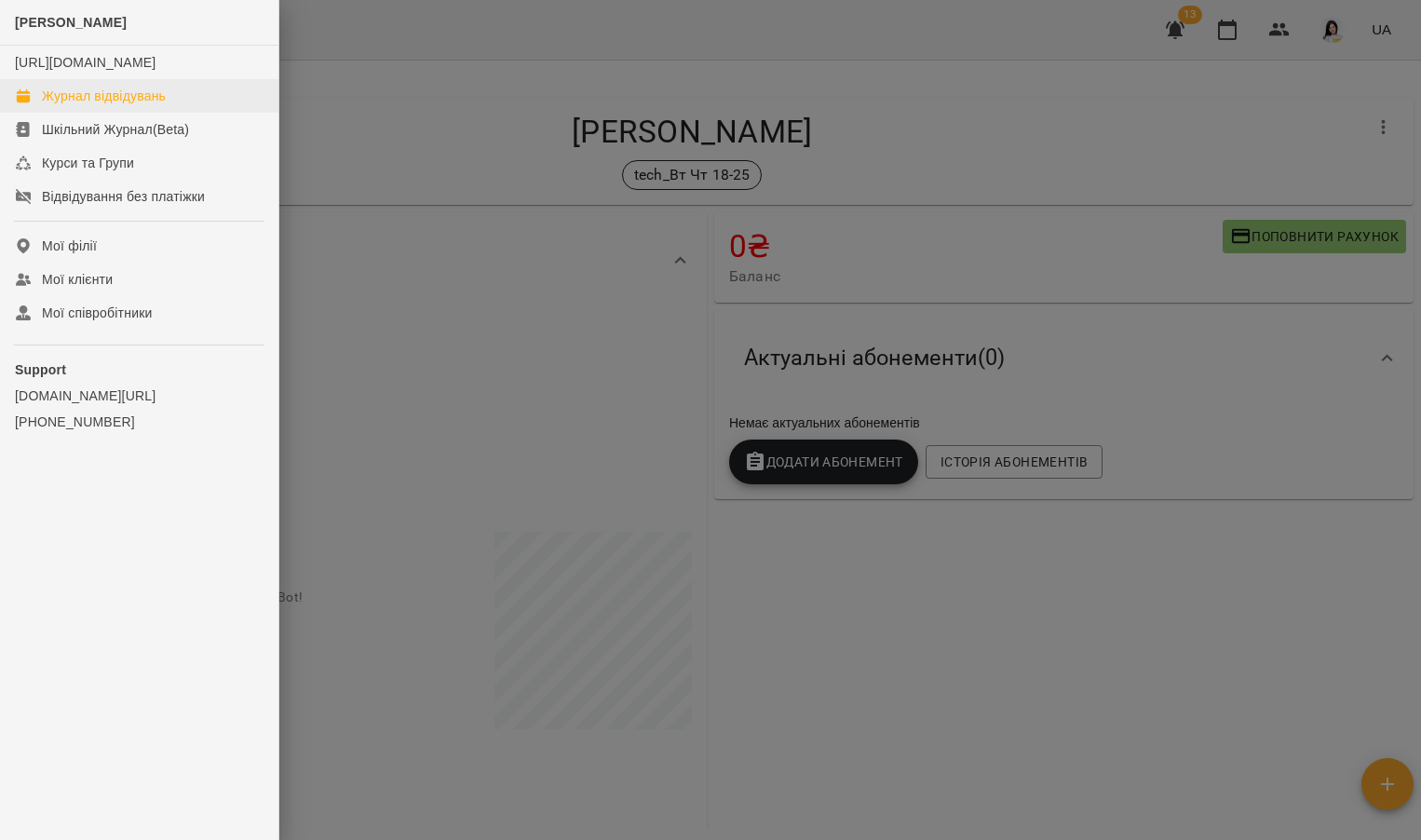
click at [89, 105] on div "Журнал відвідувань" at bounding box center [104, 95] width 124 height 19
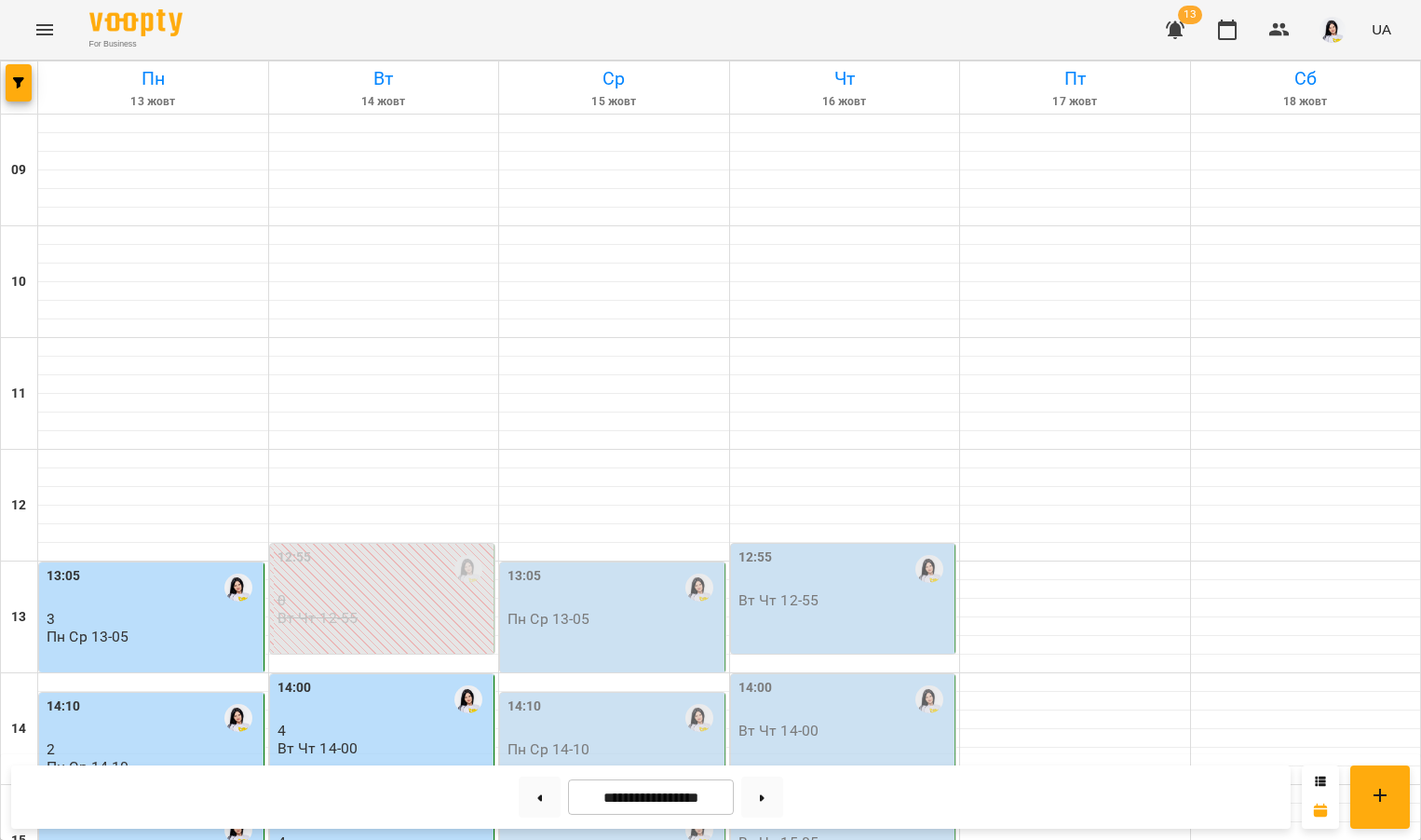
scroll to position [699, 0]
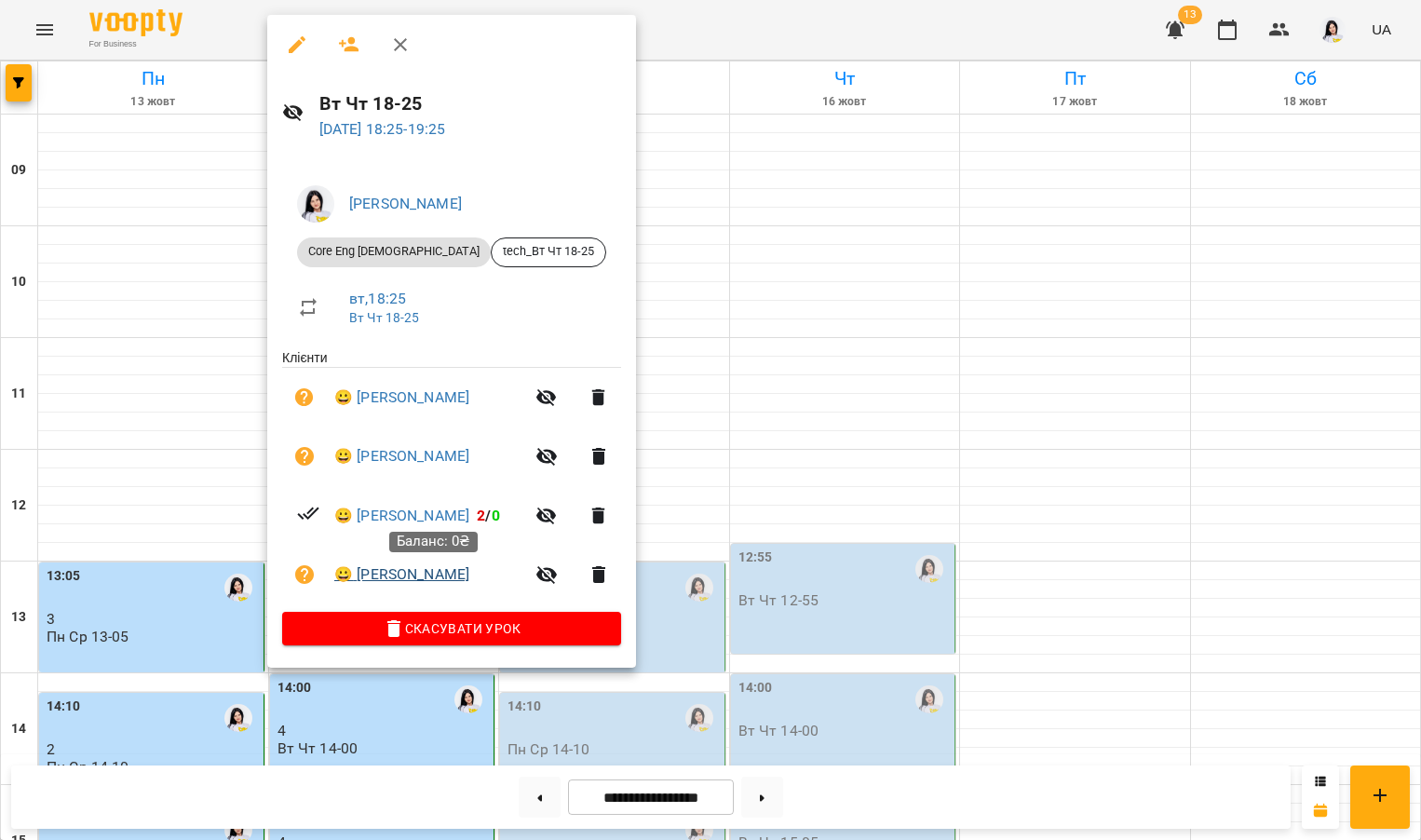
click at [406, 573] on link "😀 Тесленко Єва Євгеніївна" at bounding box center [401, 574] width 135 height 23
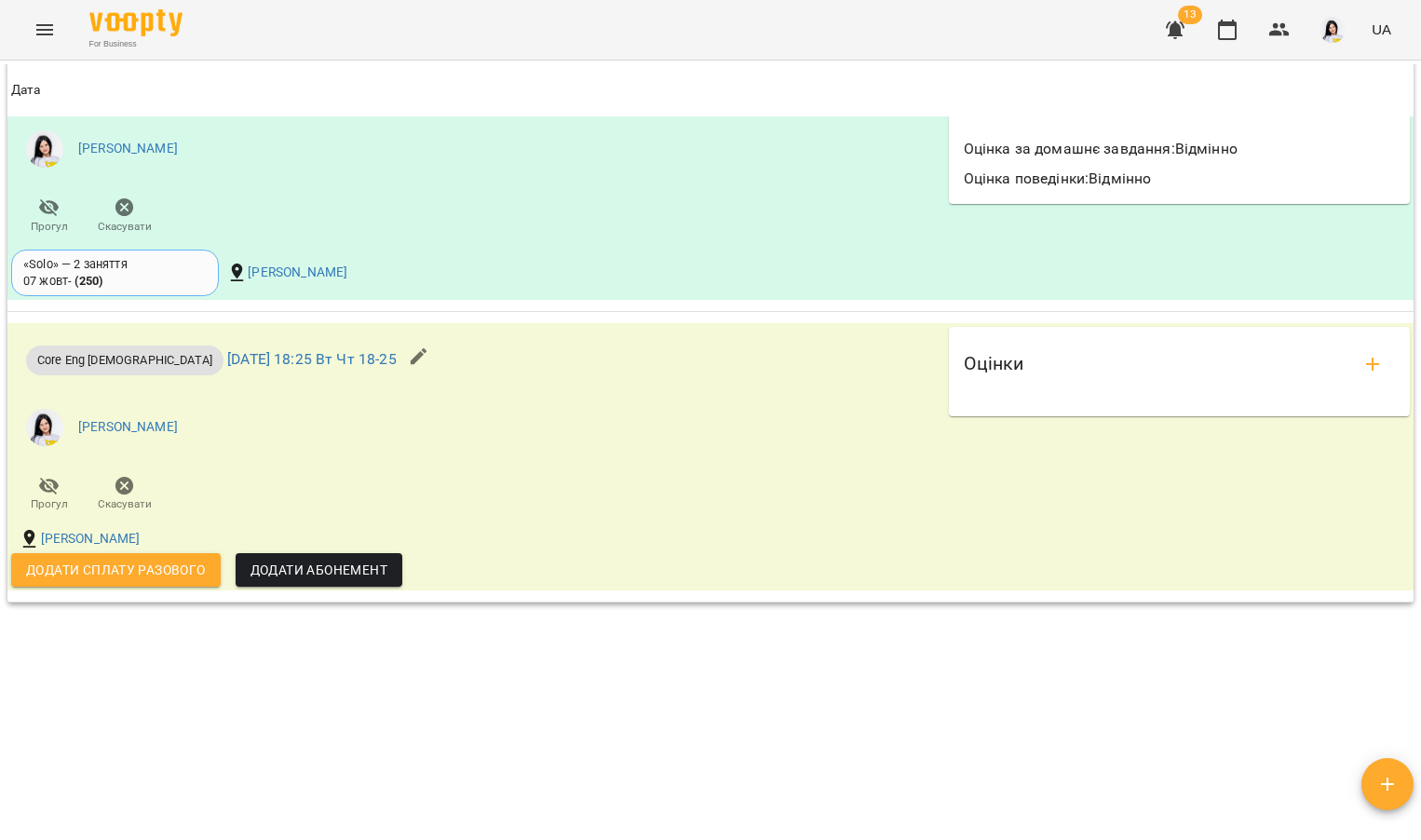
scroll to position [1943, 0]
click at [1350, 360] on button "add evaluations" at bounding box center [1372, 364] width 44 height 44
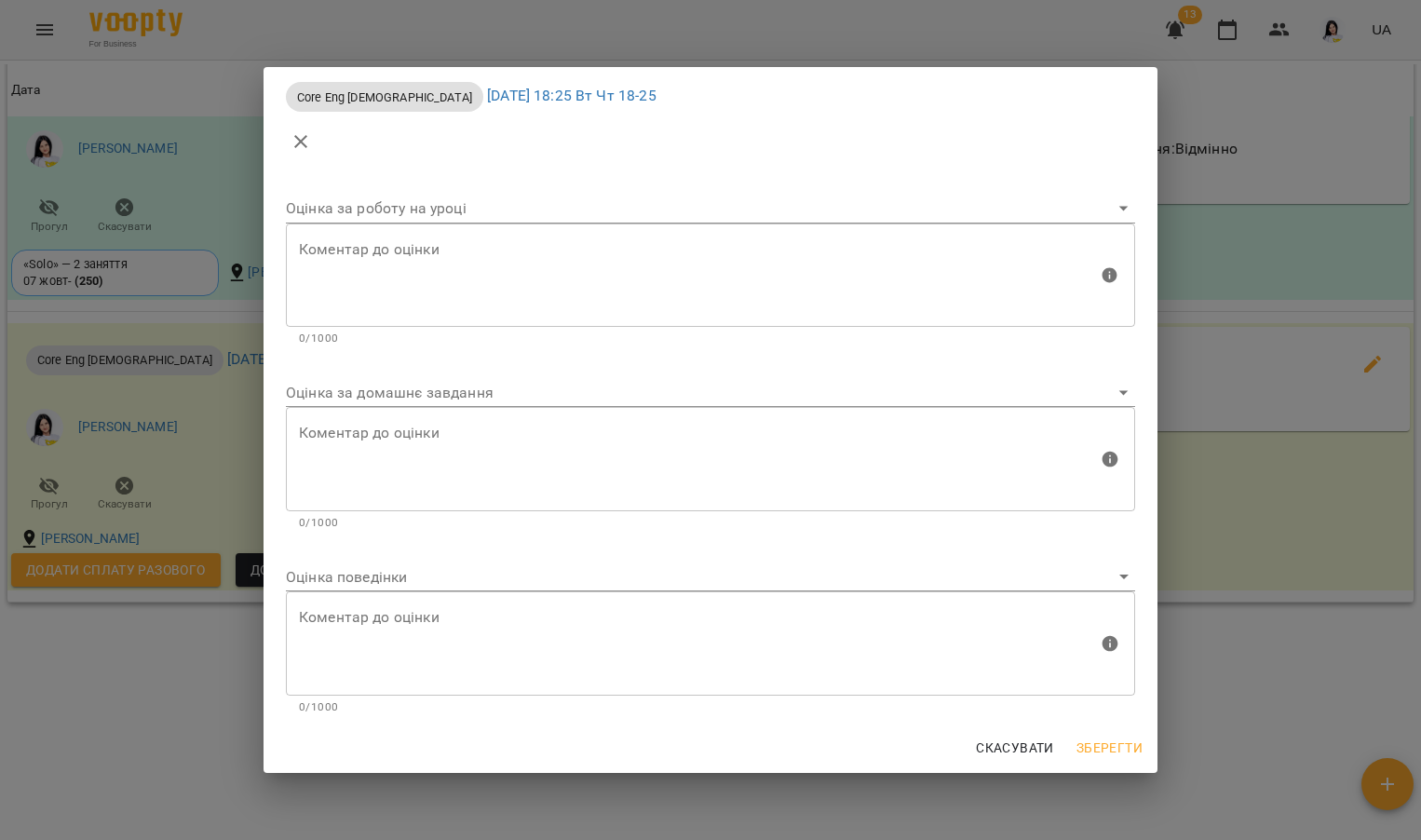
click at [466, 397] on body "For Business 13 UA Мої клієнти / Тесленко Єва Євгеніївна Тесленко Єва Євгеніївн…" at bounding box center [710, 450] width 1421 height 900
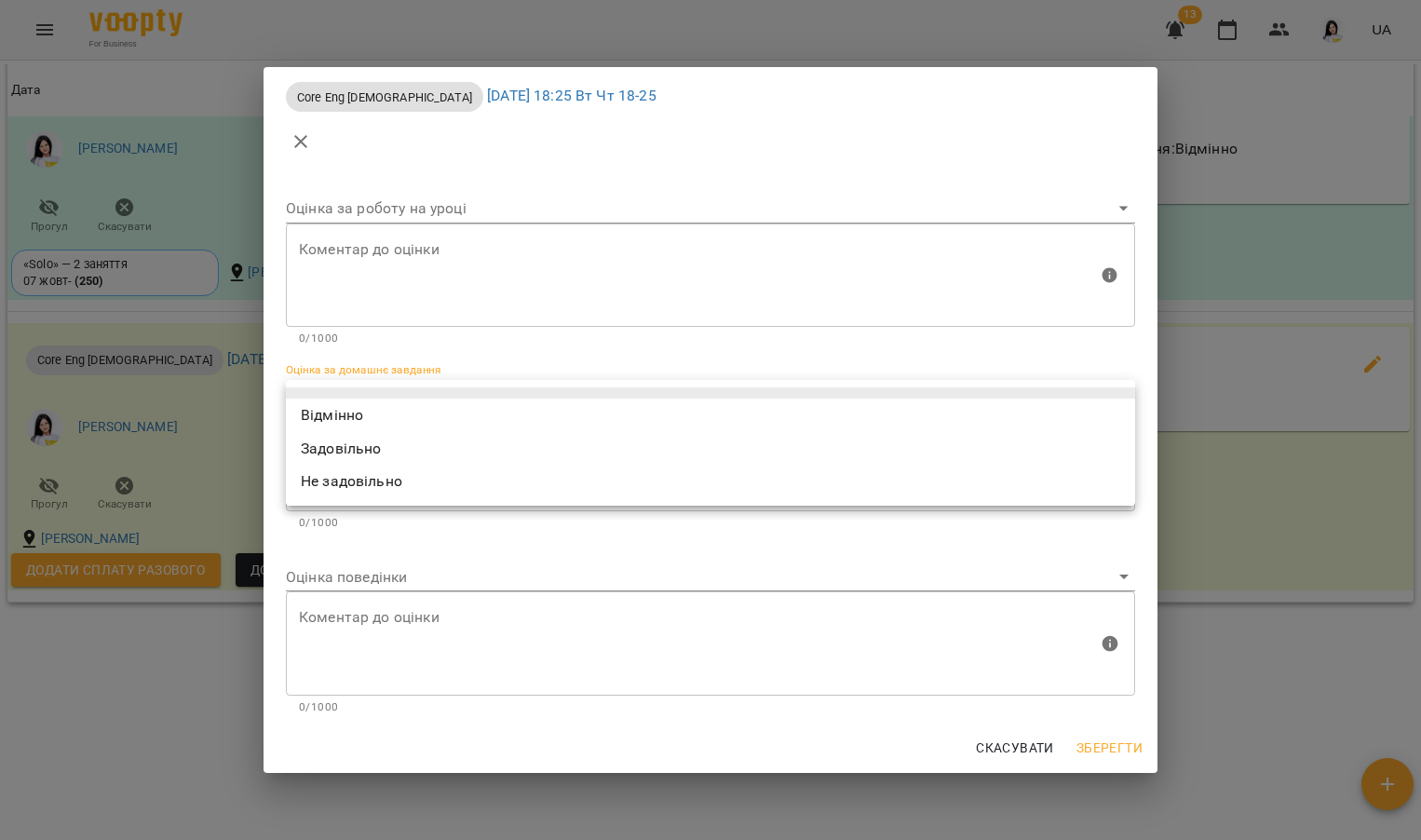
click at [348, 407] on li "Відмінно" at bounding box center [710, 416] width 849 height 33
type input "*********"
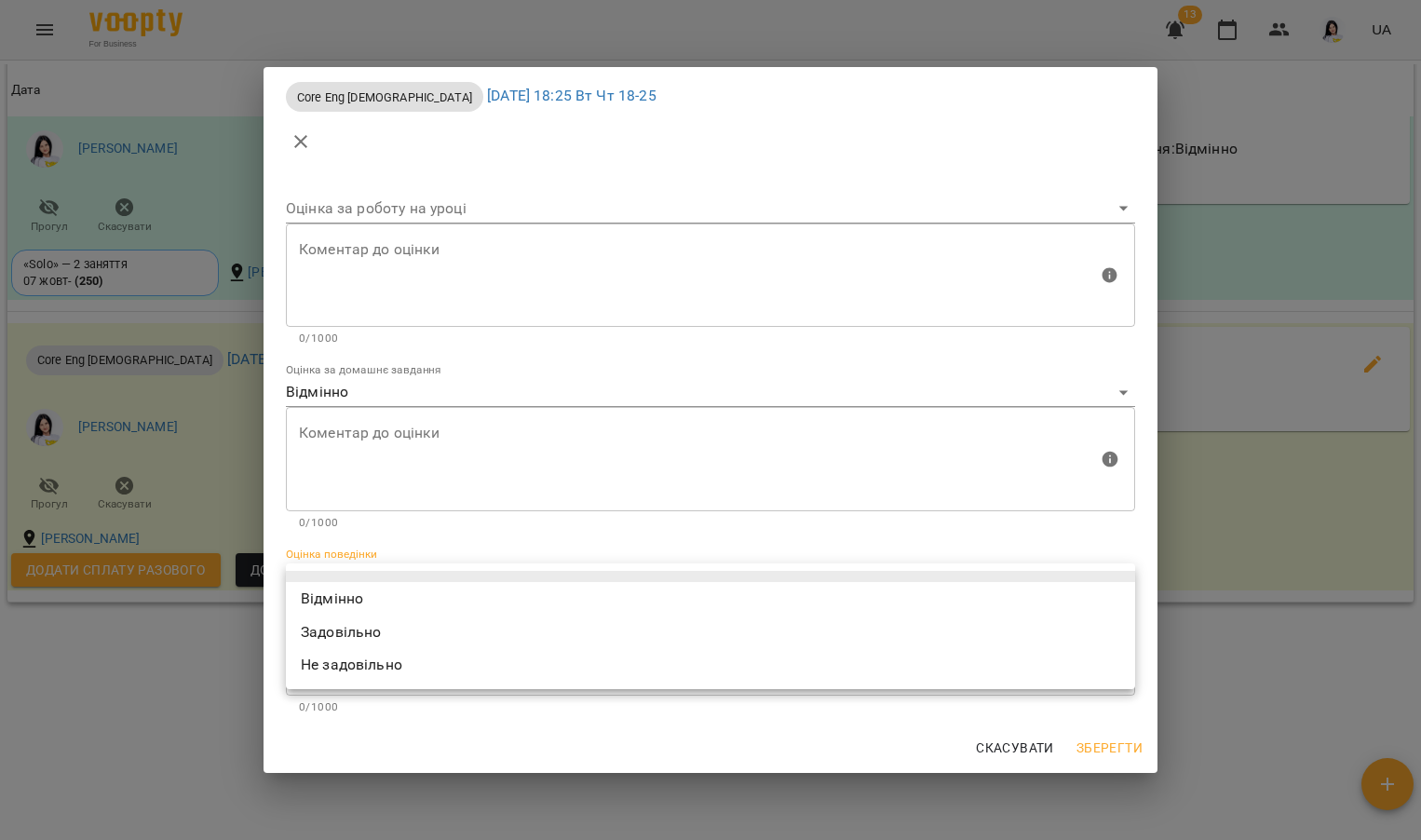
click at [332, 562] on body "For Business 13 UA Мої клієнти / Тесленко Єва Євгеніївна Тесленко Єва Євгеніївн…" at bounding box center [710, 450] width 1421 height 900
click at [331, 614] on ul "Відмінно Задовільно Не задовільно" at bounding box center [710, 626] width 849 height 126
click at [1118, 755] on div at bounding box center [710, 420] width 1421 height 840
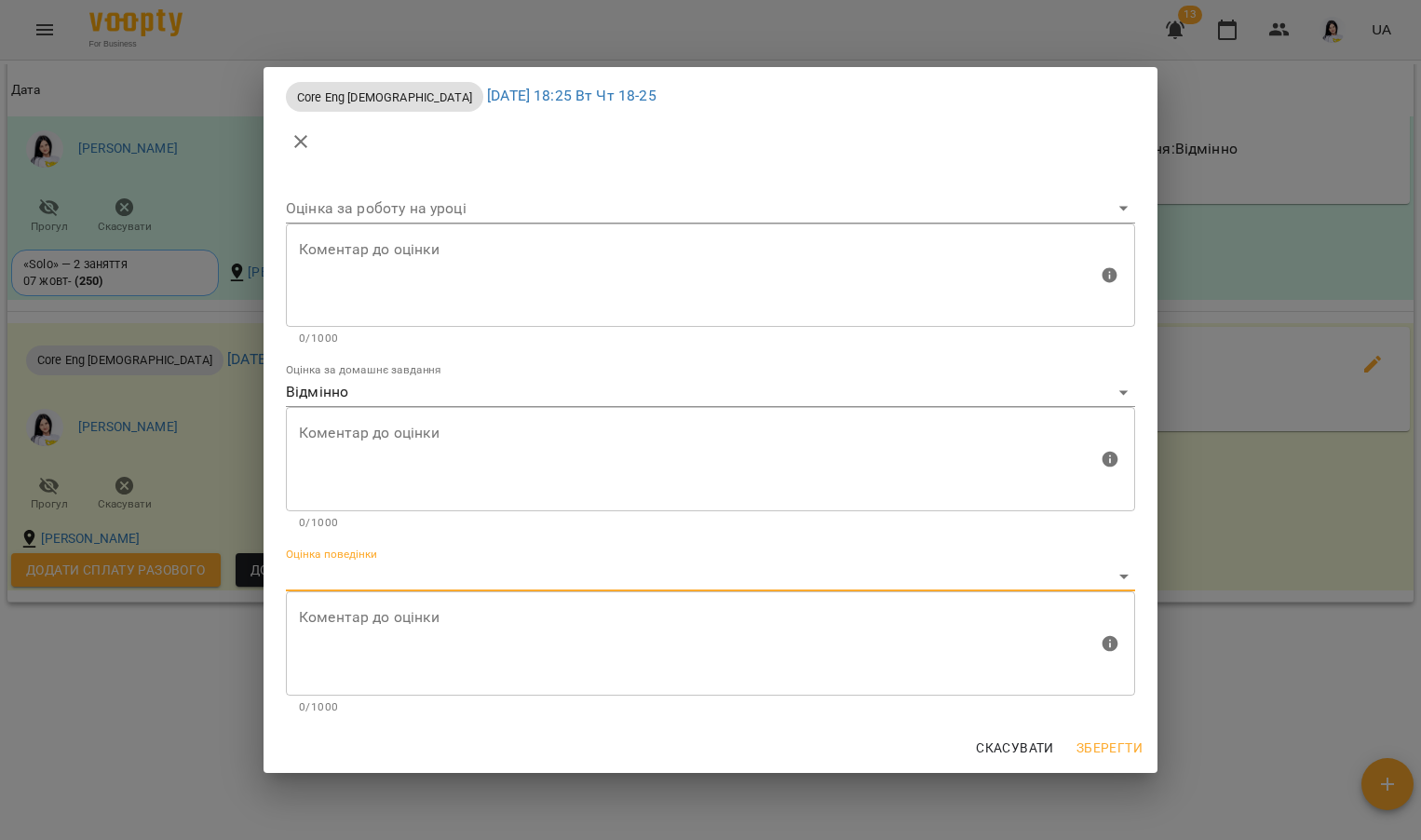
click at [427, 578] on body "For Business 13 UA Мої клієнти / Тесленко Єва Євгеніївна Тесленко Єва Євгеніївн…" at bounding box center [710, 450] width 1421 height 900
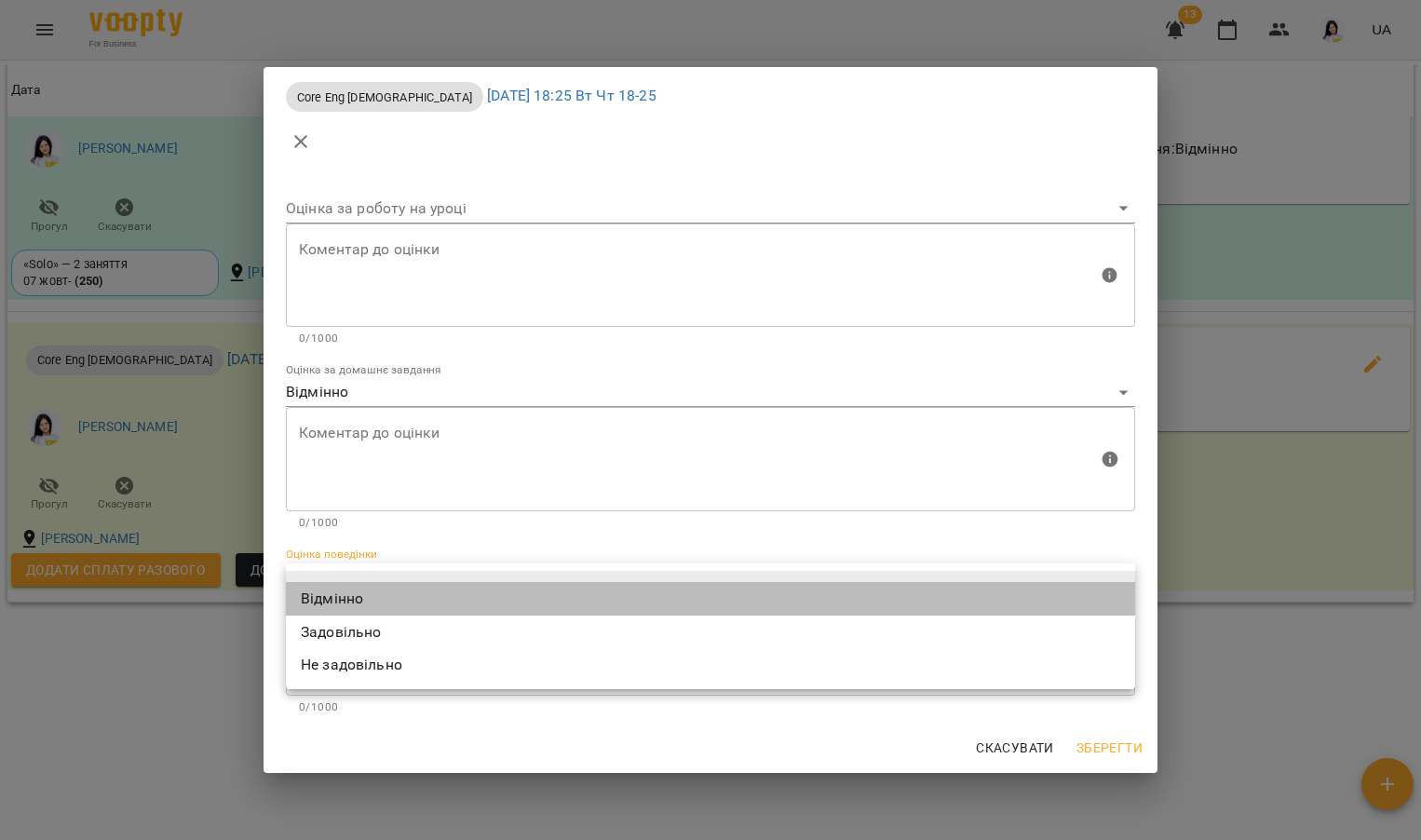
click at [370, 597] on li "Відмінно" at bounding box center [710, 598] width 849 height 33
type input "*********"
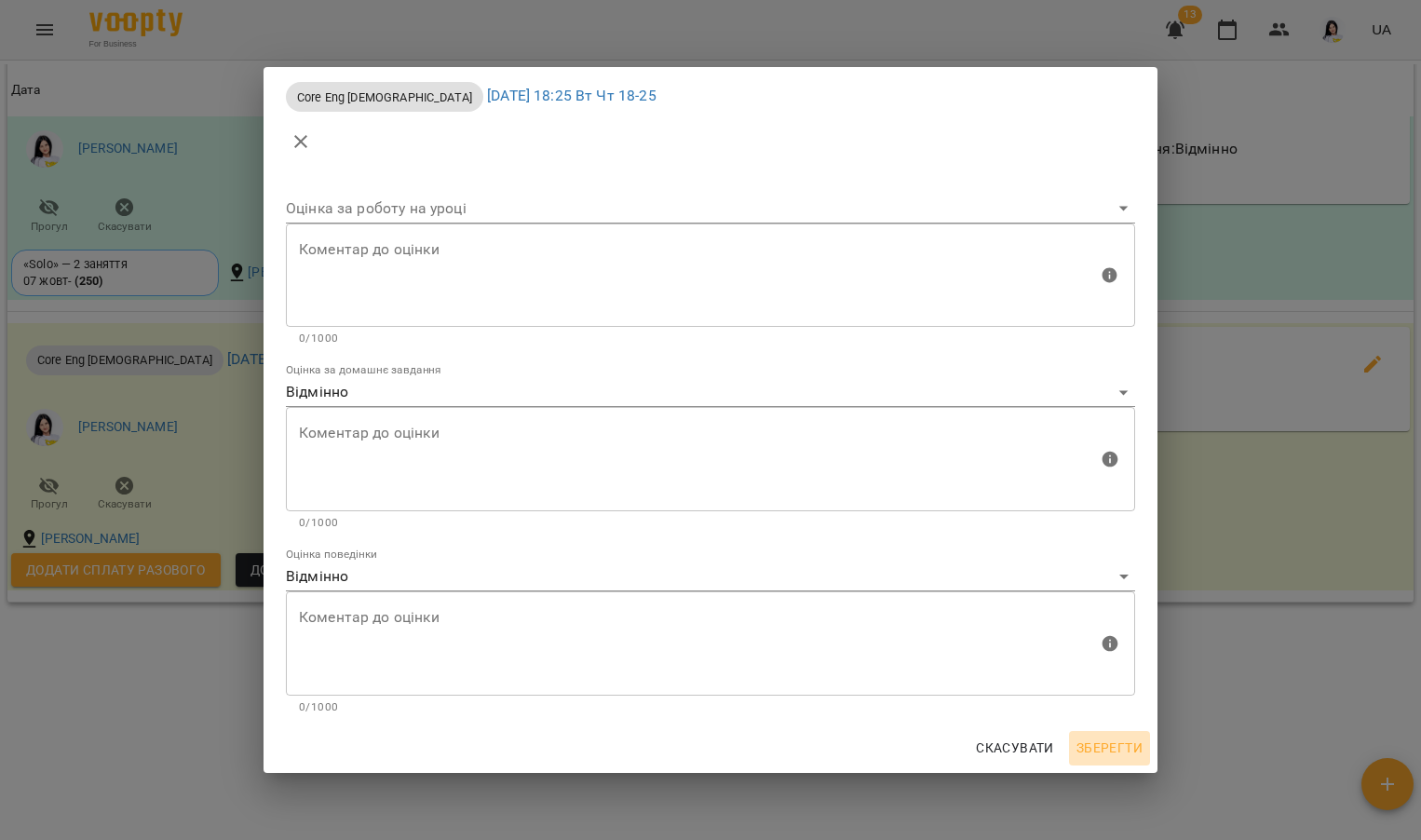
click at [1113, 748] on span "Зберегти" at bounding box center [1108, 748] width 66 height 23
